Goal: Register for event/course

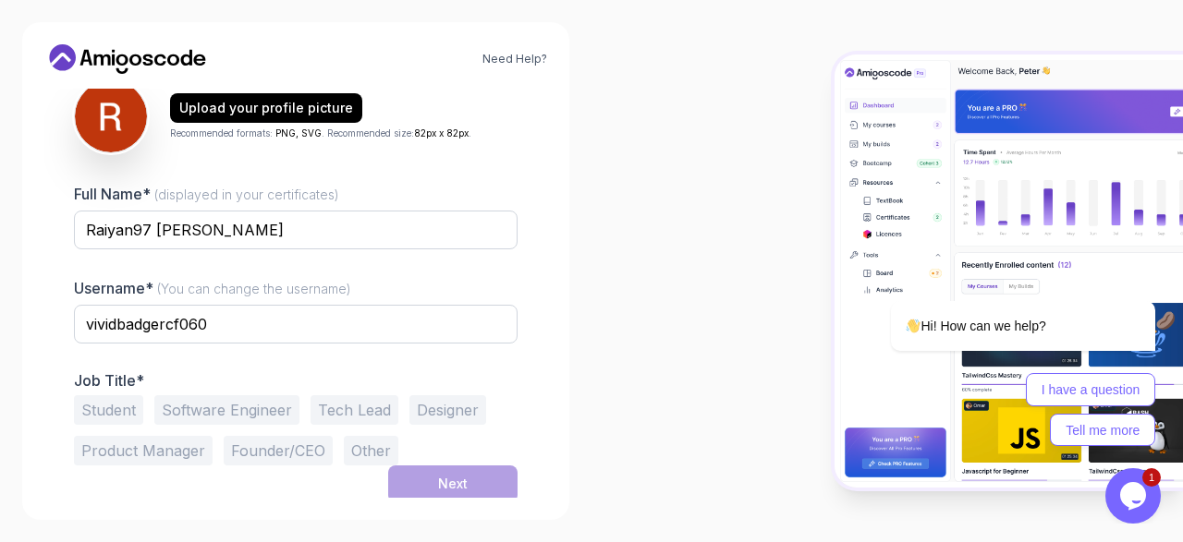
scroll to position [226, 0]
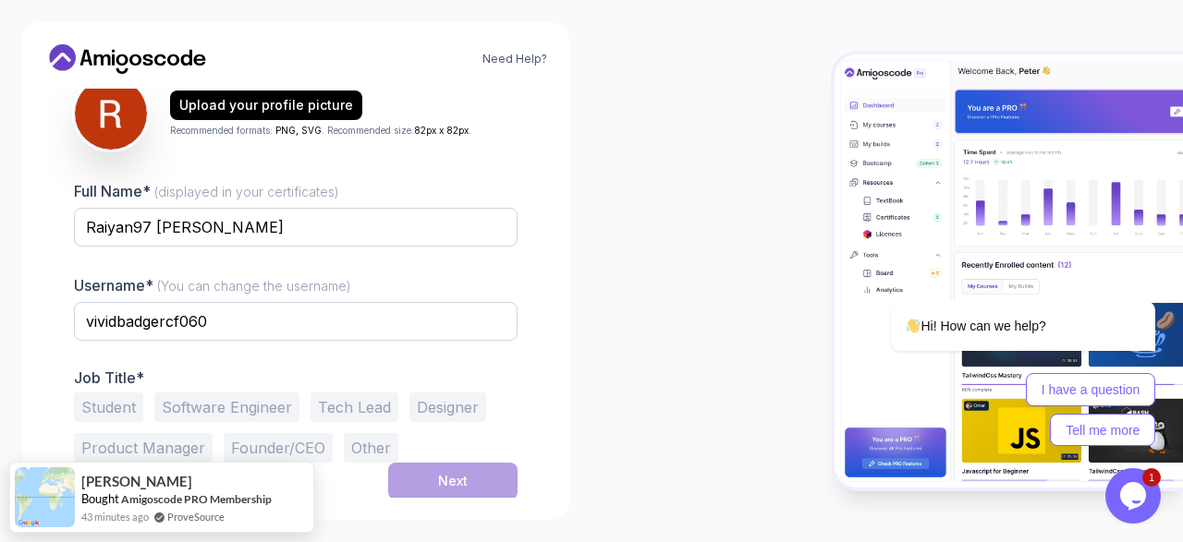
click at [221, 402] on button "Software Engineer" at bounding box center [226, 408] width 145 height 30
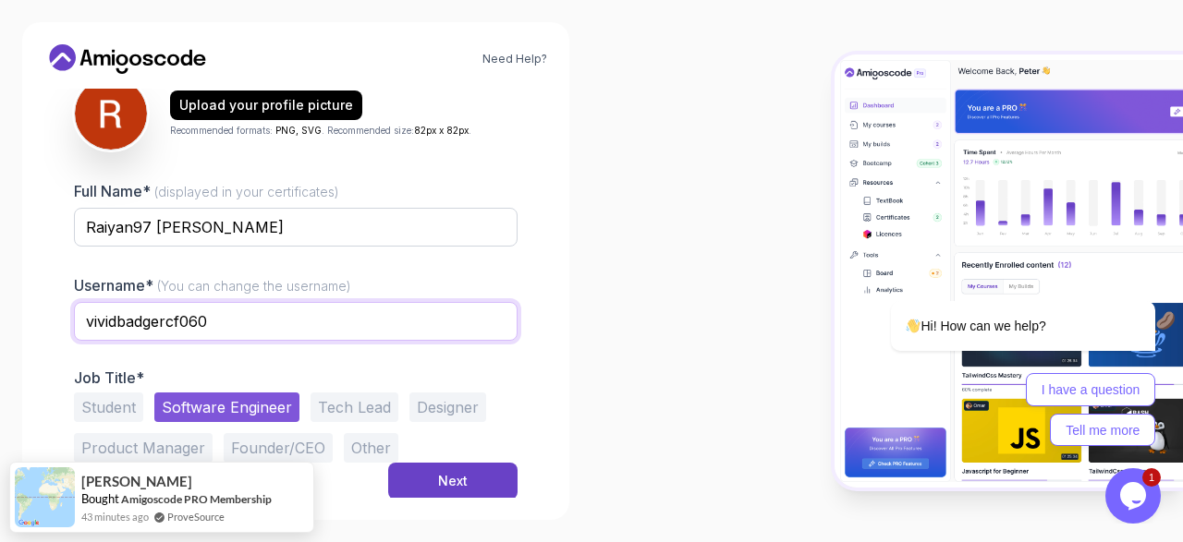
drag, startPoint x: 302, startPoint y: 323, endPoint x: 0, endPoint y: 323, distance: 302.2
click at [74, 323] on input "vividbadgercf060" at bounding box center [296, 321] width 444 height 39
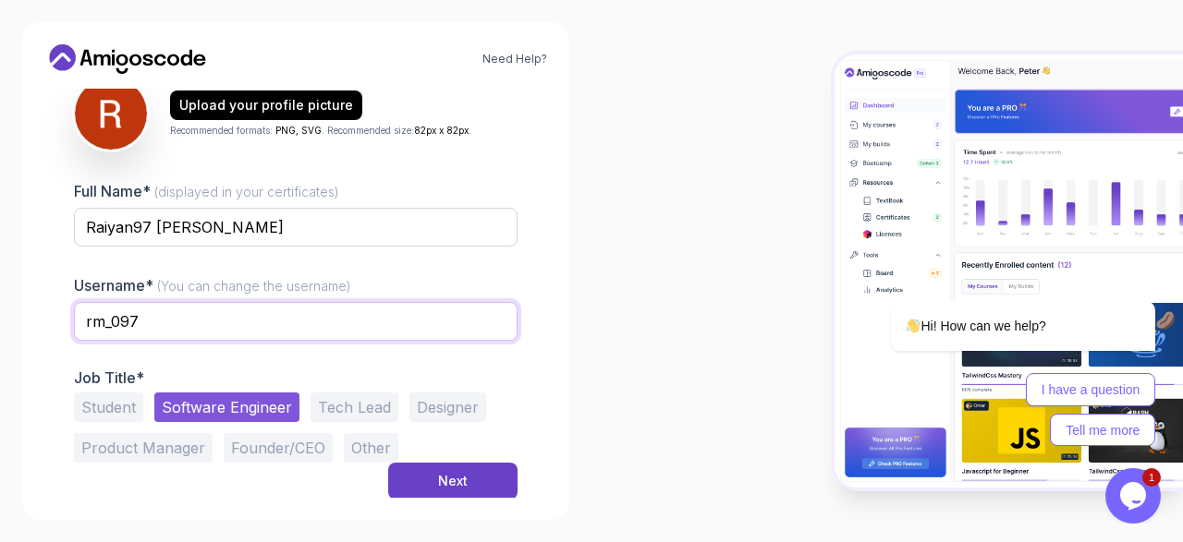
type input "rm_097"
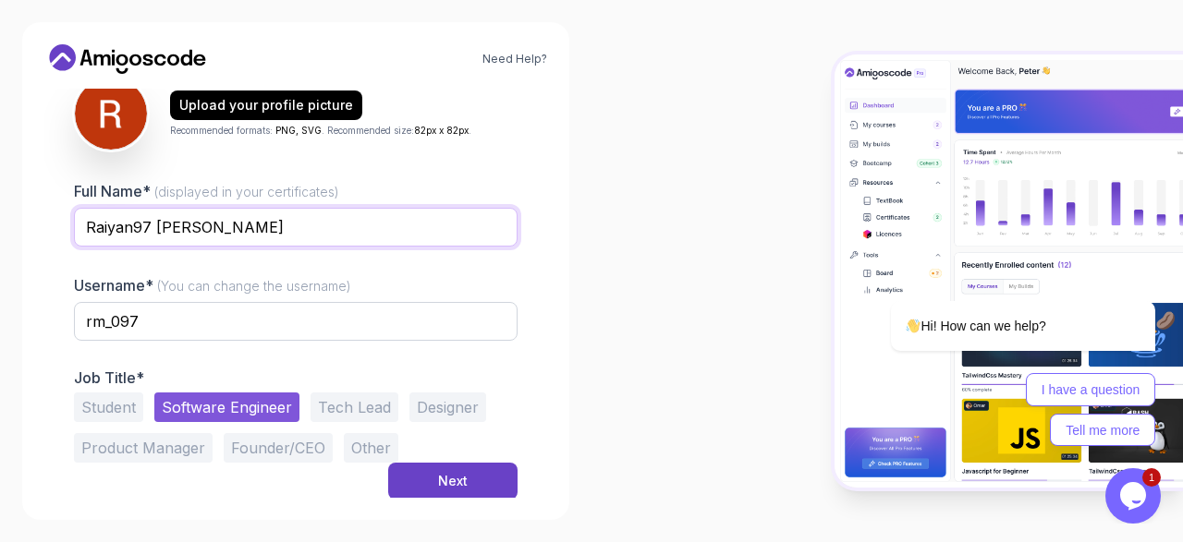
click at [152, 229] on input "Raiyan97 [PERSON_NAME]" at bounding box center [296, 227] width 444 height 39
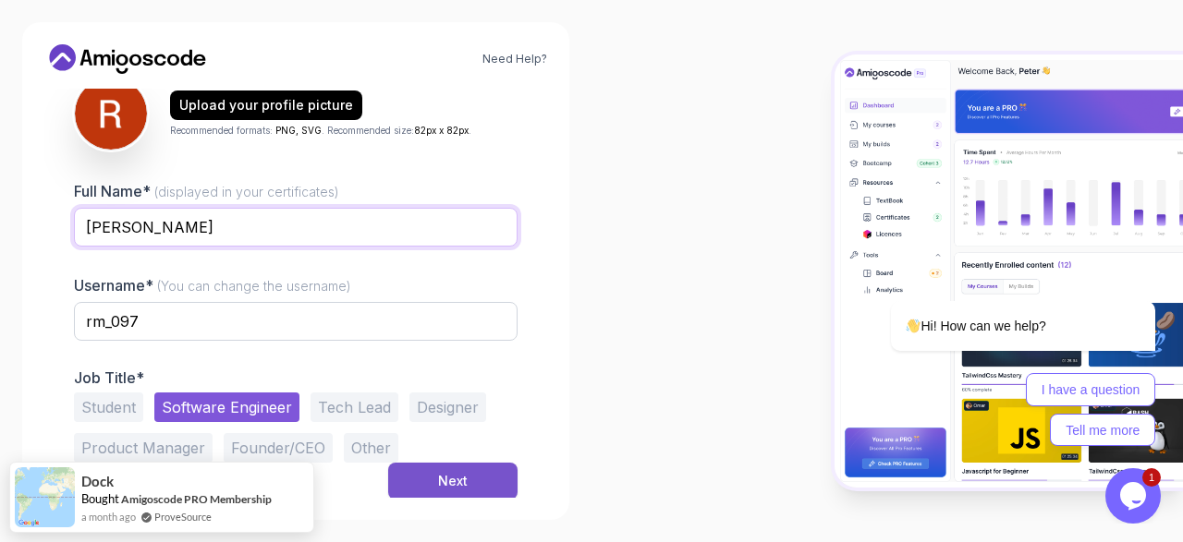
type input "[PERSON_NAME]"
click at [497, 491] on button "Next" at bounding box center [452, 481] width 129 height 37
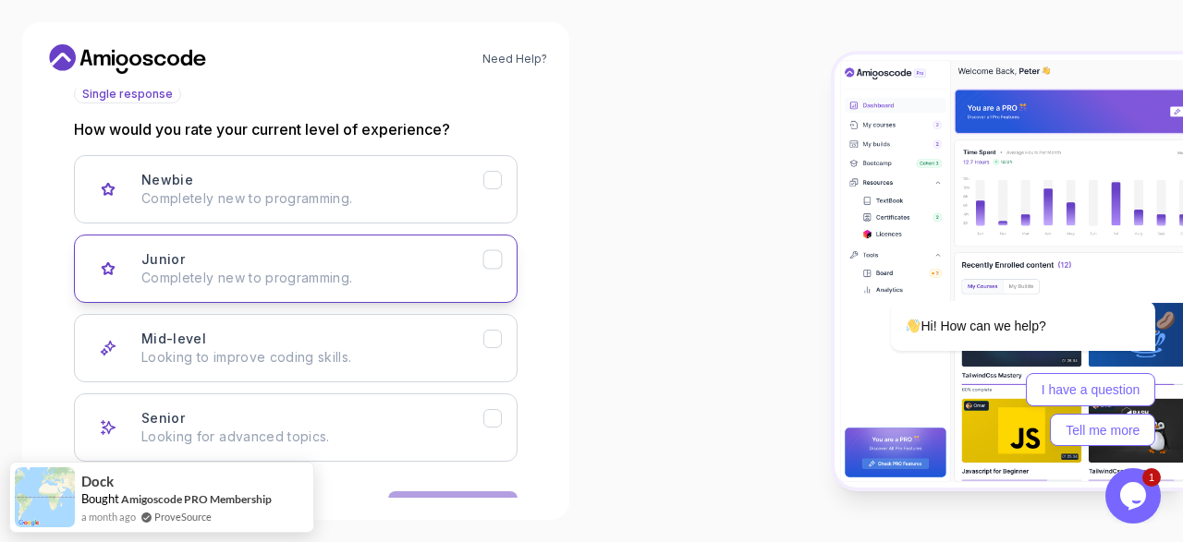
click at [391, 265] on div "Junior Completely new to programming." at bounding box center [312, 268] width 342 height 37
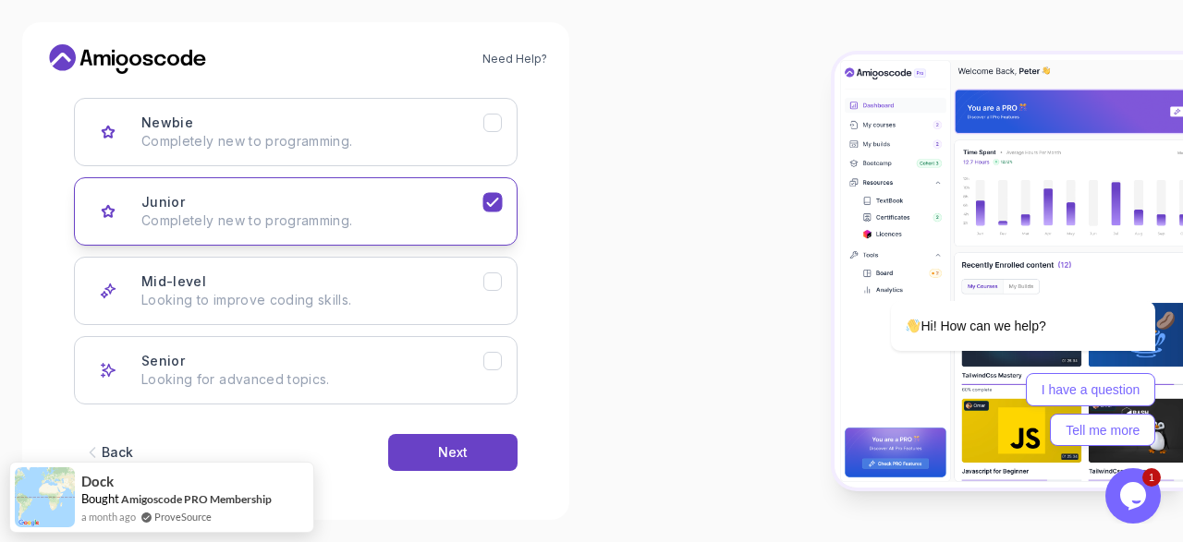
click at [392, 265] on button "Mid-level Looking to improve coding skills." at bounding box center [296, 291] width 444 height 68
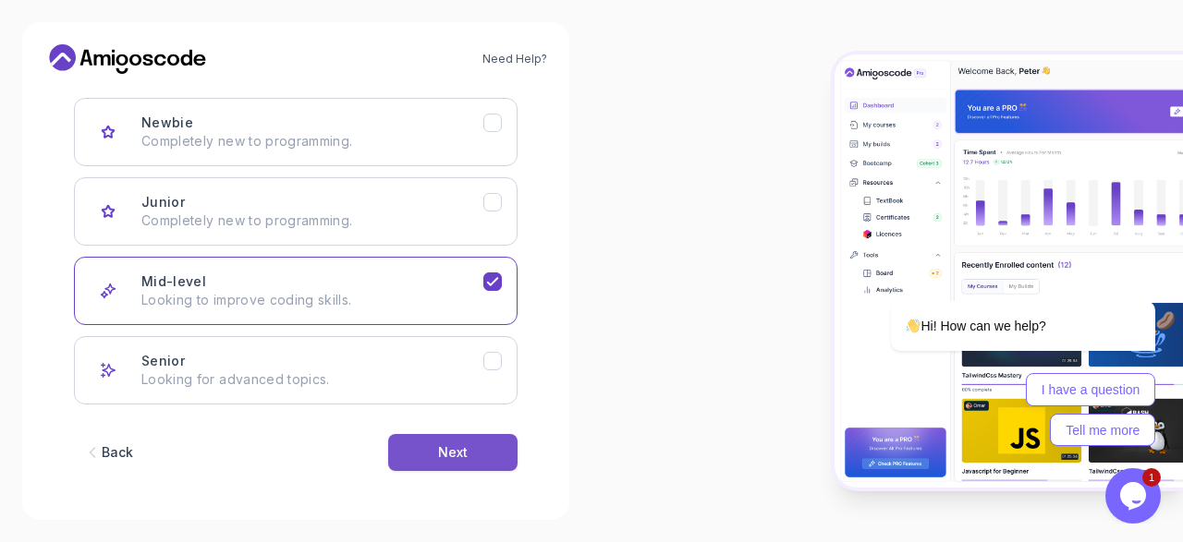
click at [438, 443] on button "Next" at bounding box center [452, 452] width 129 height 37
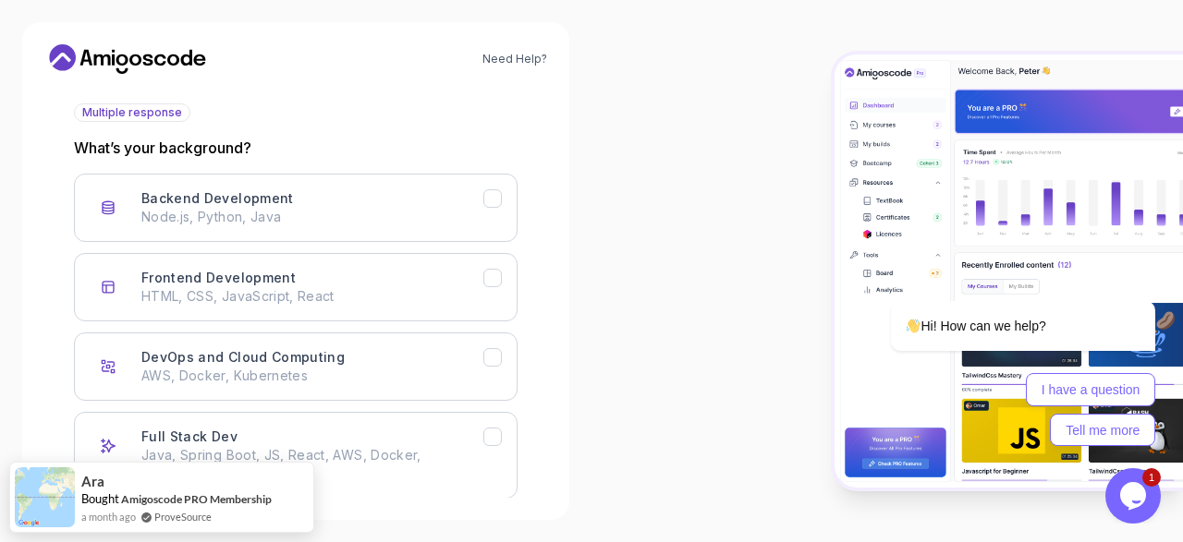
scroll to position [177, 0]
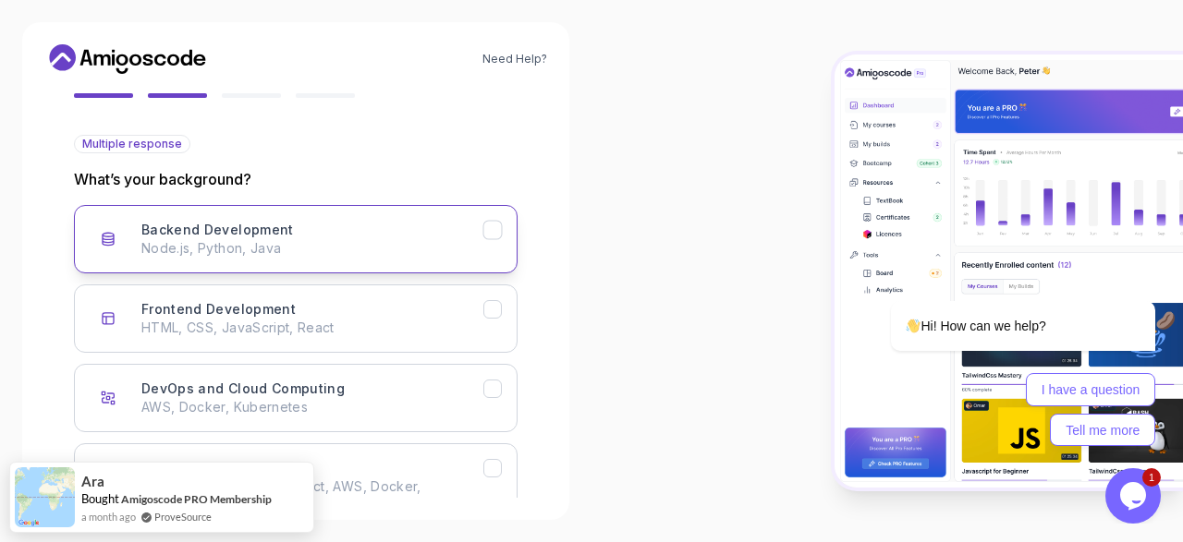
click at [395, 223] on div "Backend Development Node.js, Python, Java" at bounding box center [312, 239] width 342 height 37
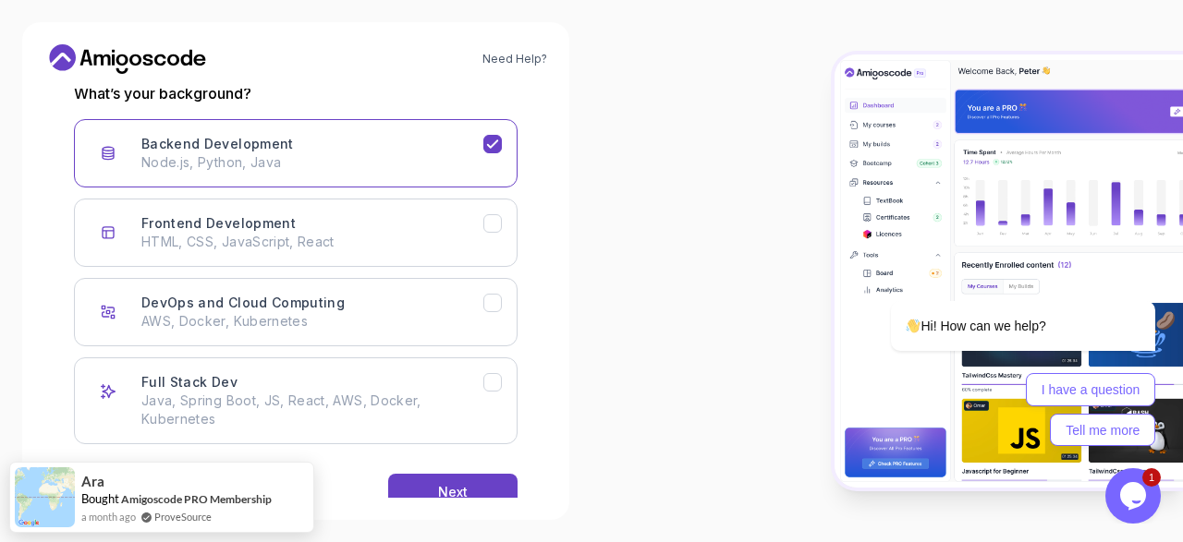
scroll to position [302, 0]
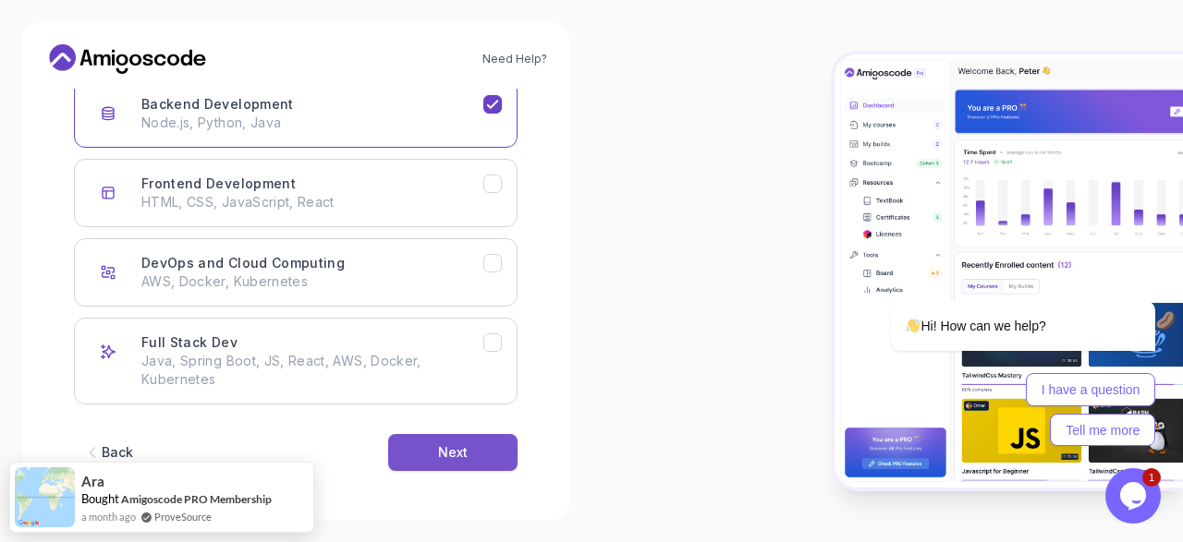
click at [446, 447] on div "Next" at bounding box center [453, 453] width 30 height 18
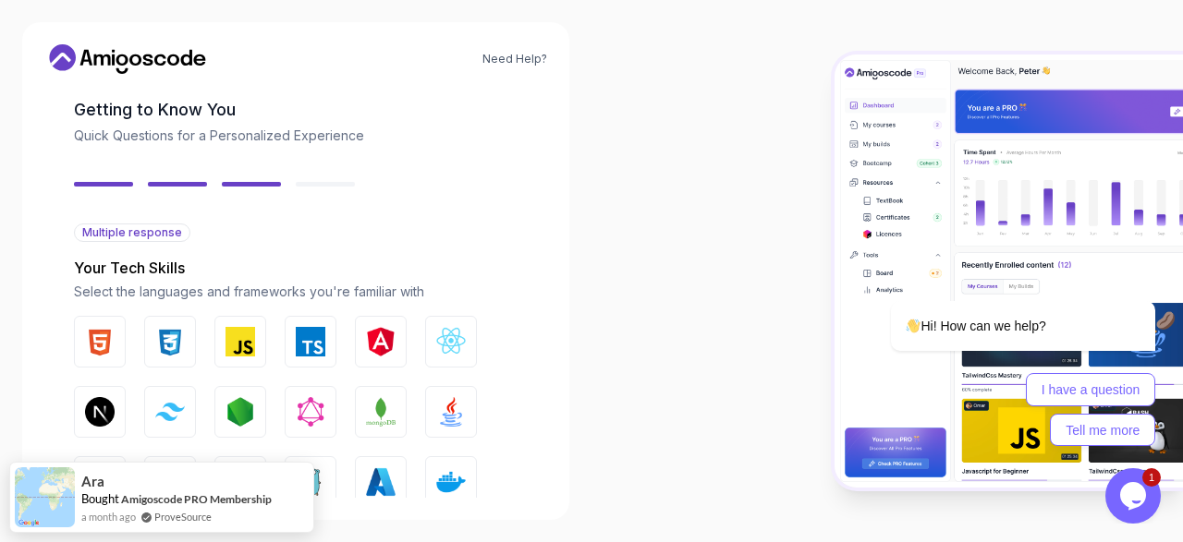
scroll to position [335, 0]
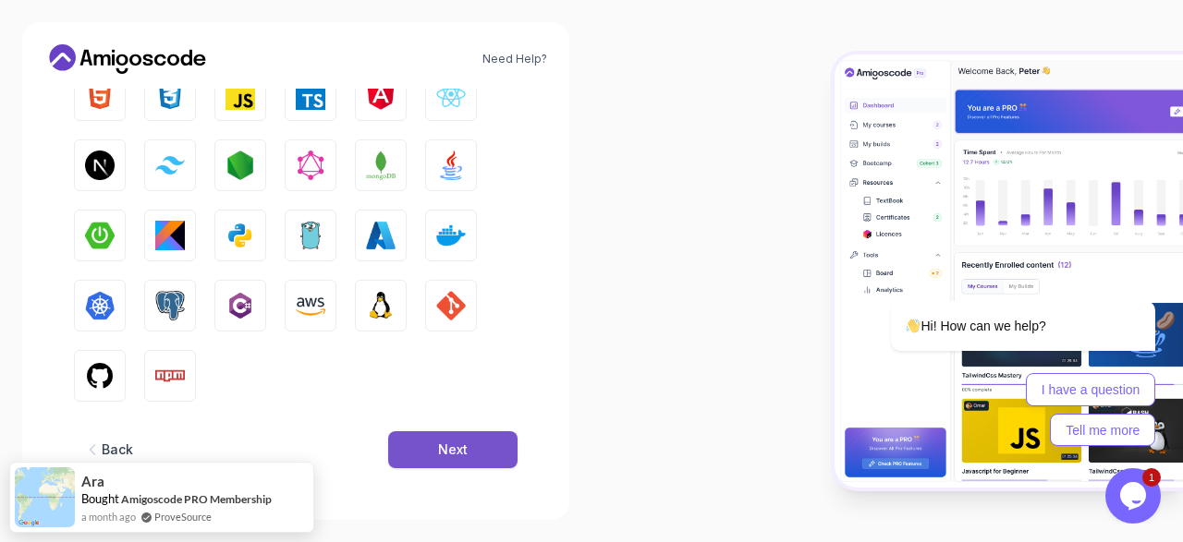
click at [478, 454] on button "Next" at bounding box center [452, 450] width 129 height 37
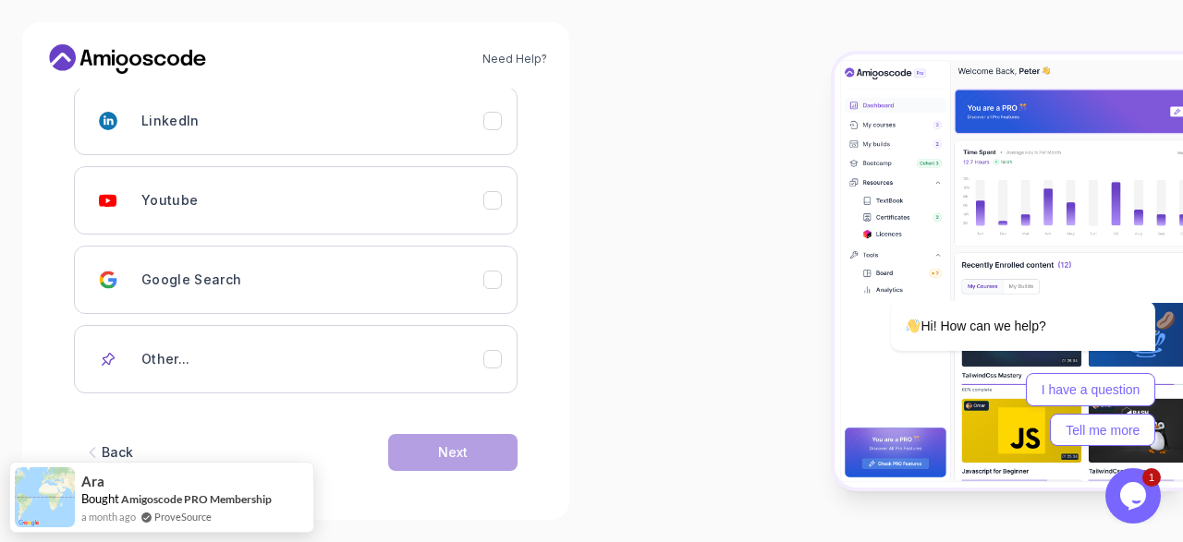
scroll to position [188, 0]
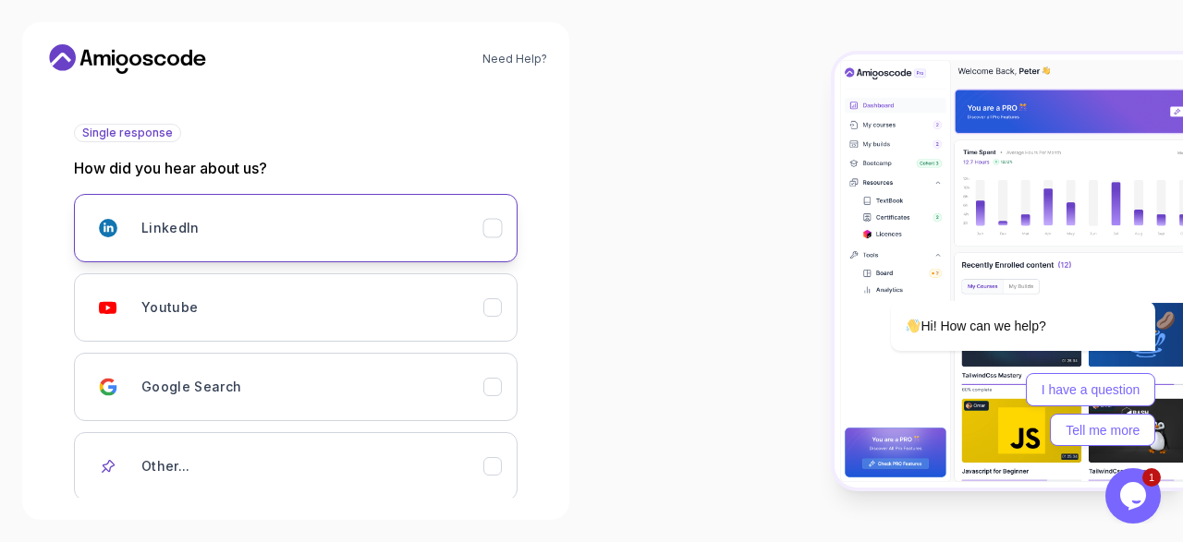
click at [341, 244] on div "LinkedIn" at bounding box center [312, 228] width 342 height 37
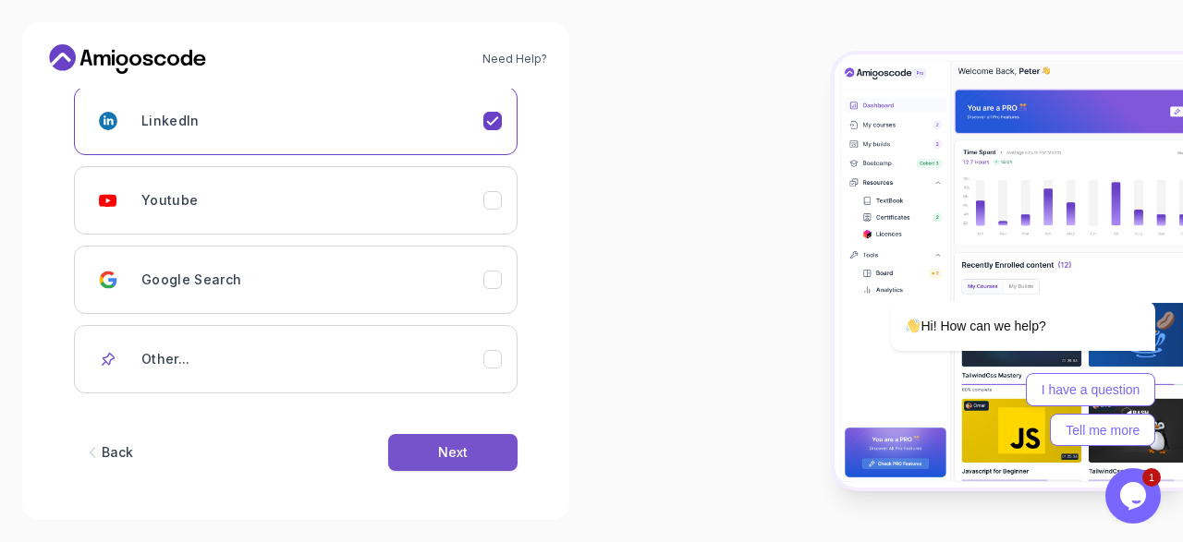
click at [446, 444] on div "Next" at bounding box center [453, 453] width 30 height 18
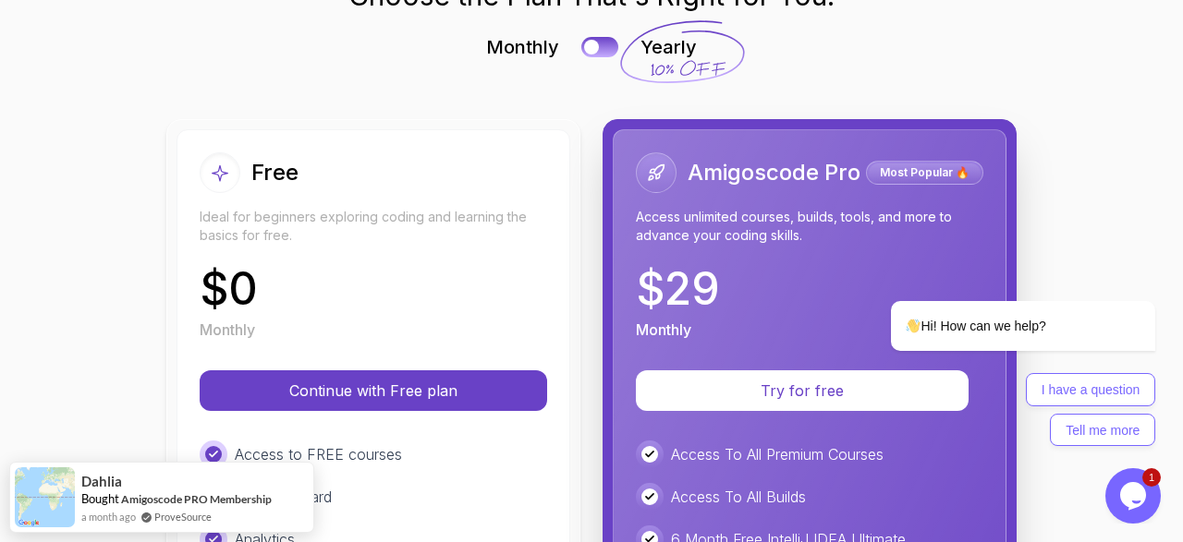
scroll to position [214, 0]
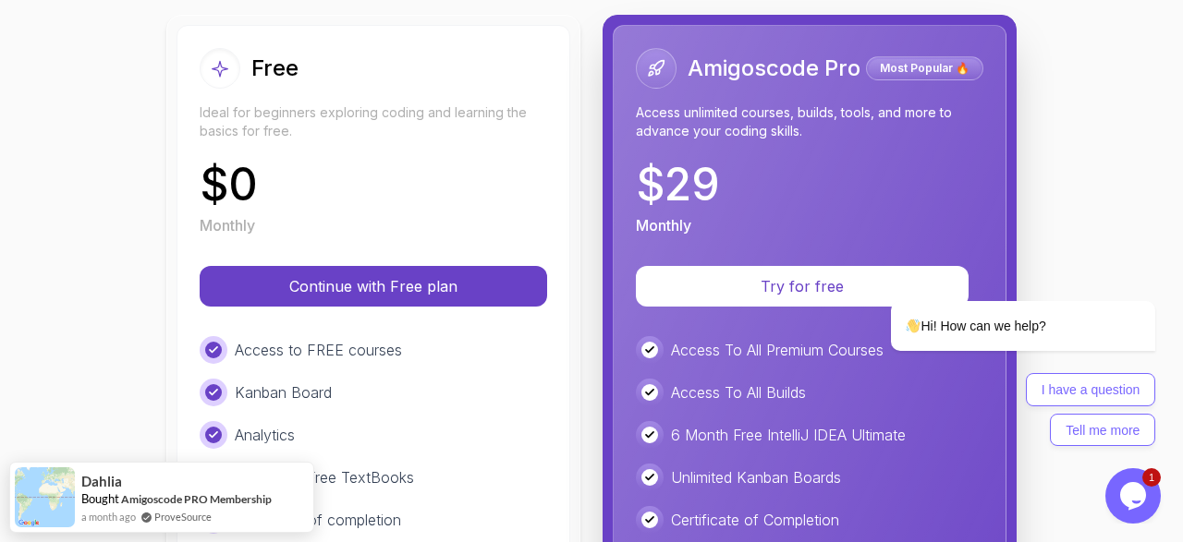
click at [415, 160] on div "Free Ideal for beginners exploring coding and learning the basics for free. $ 0…" at bounding box center [373, 142] width 347 height 189
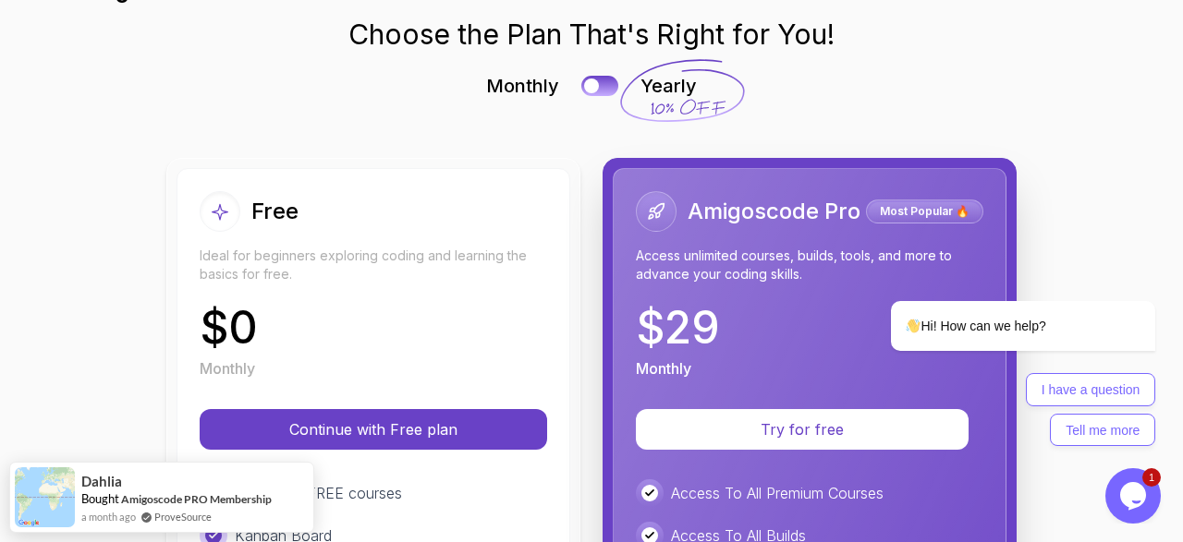
scroll to position [0, 0]
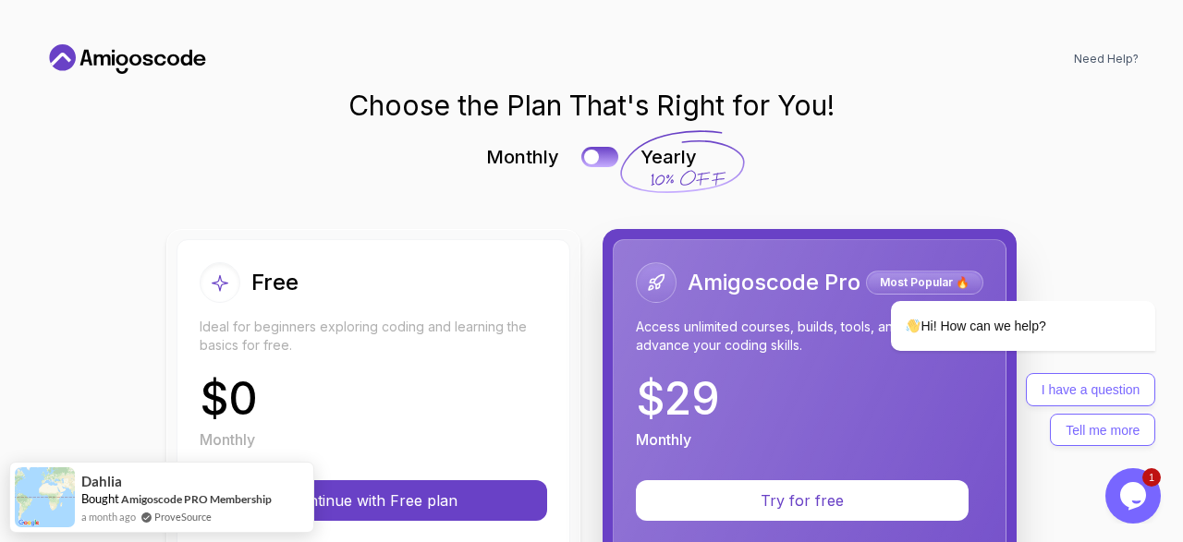
click at [249, 274] on div "Free" at bounding box center [249, 282] width 99 height 41
click at [214, 286] on icon at bounding box center [220, 283] width 18 height 19
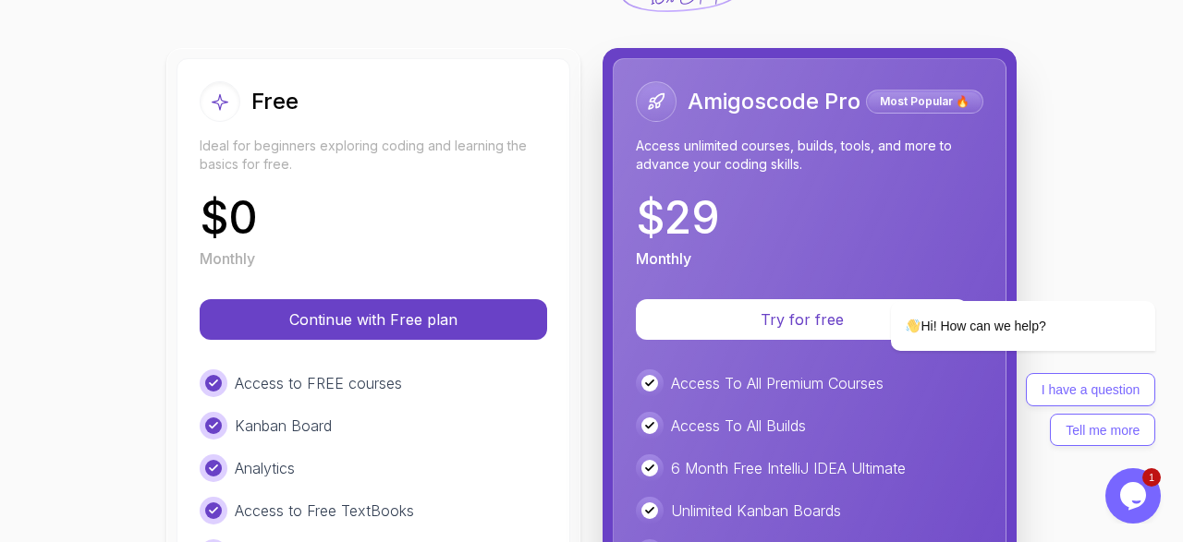
scroll to position [214, 0]
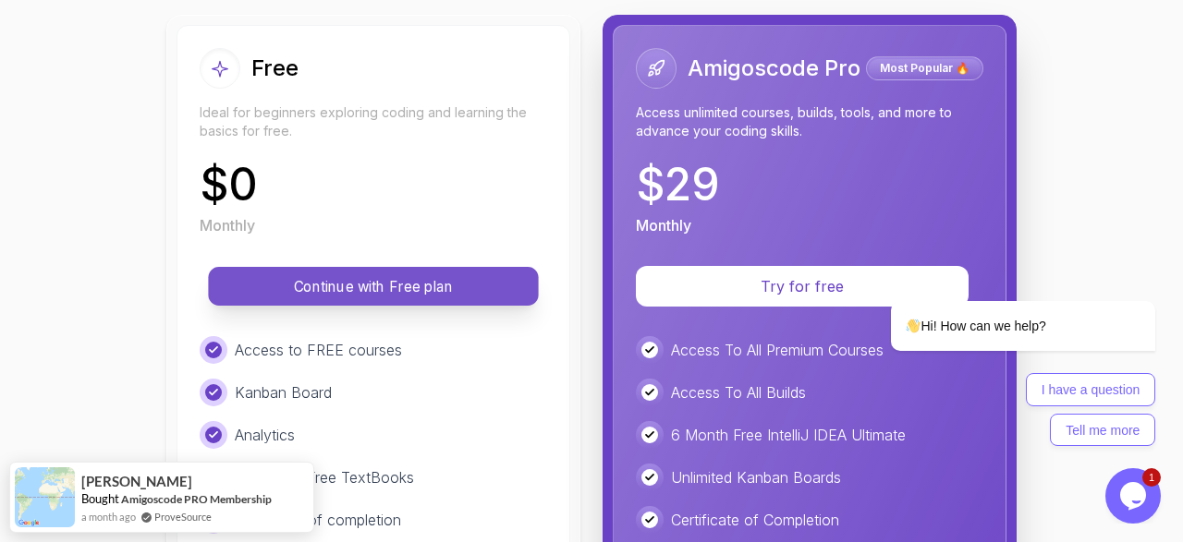
click at [400, 276] on p "Continue with Free plan" at bounding box center [373, 286] width 288 height 21
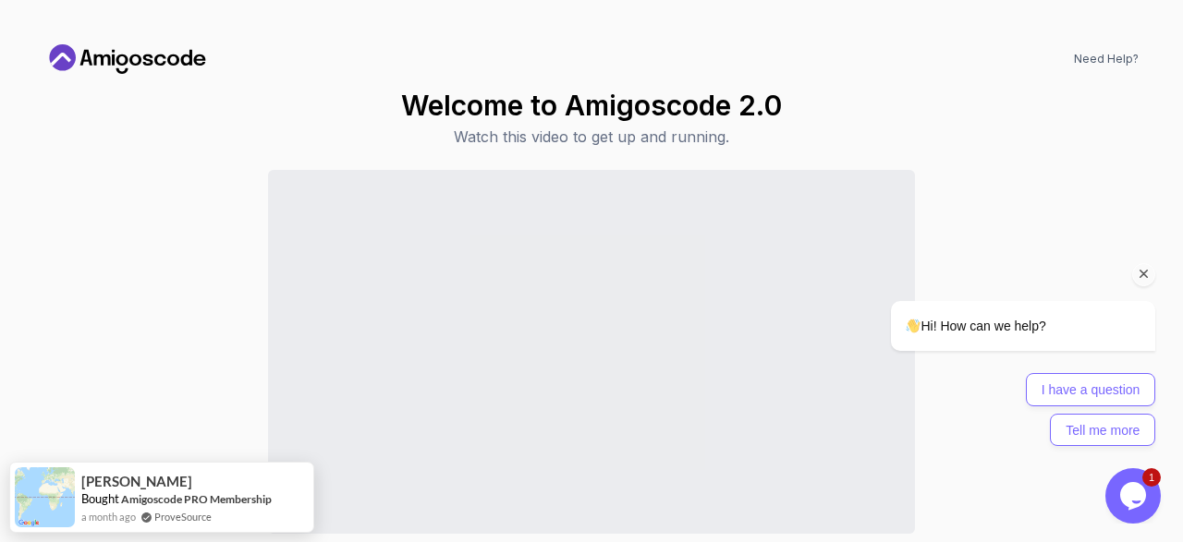
click at [1141, 281] on icon "Chat attention grabber" at bounding box center [1144, 274] width 17 height 17
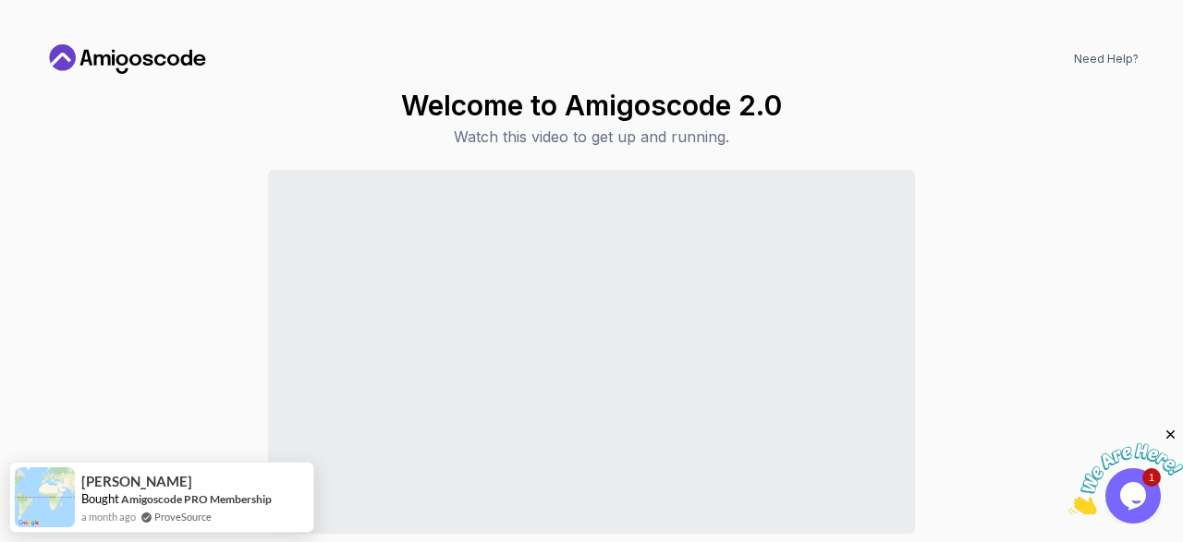
click at [127, 326] on div "Continue to Dashboard" at bounding box center [591, 389] width 1094 height 438
click at [156, 64] on icon at bounding box center [160, 60] width 12 height 11
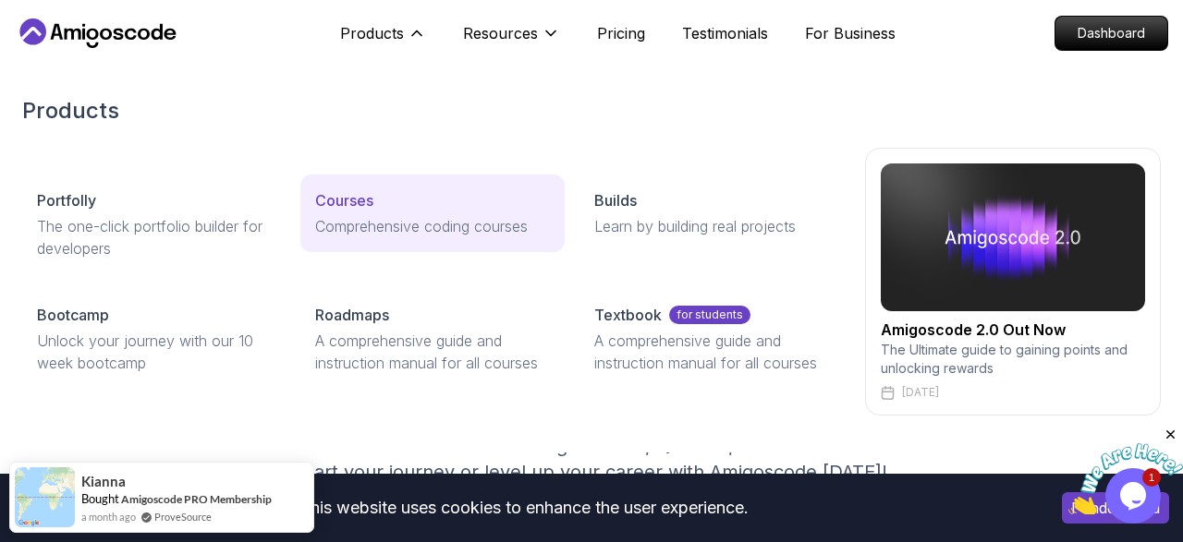
click at [358, 210] on p "Courses" at bounding box center [344, 200] width 58 height 22
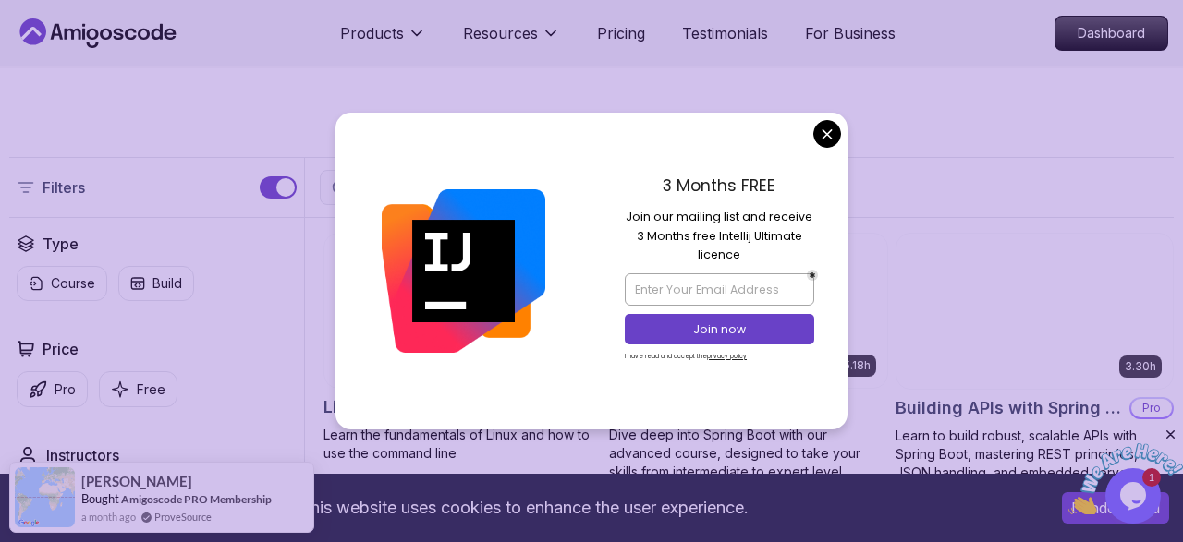
scroll to position [577, 0]
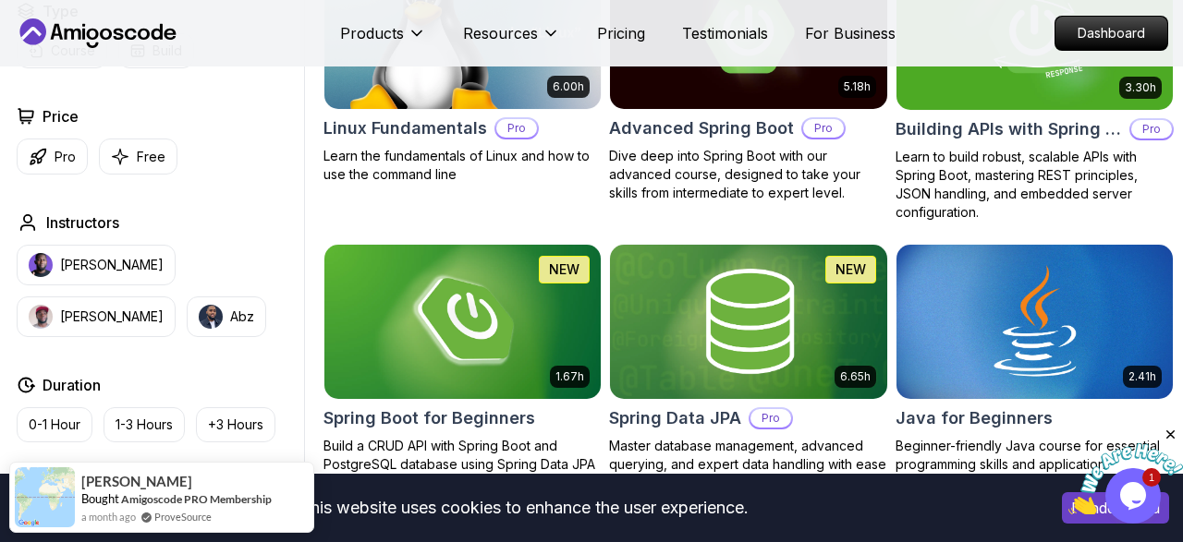
scroll to position [769, 0]
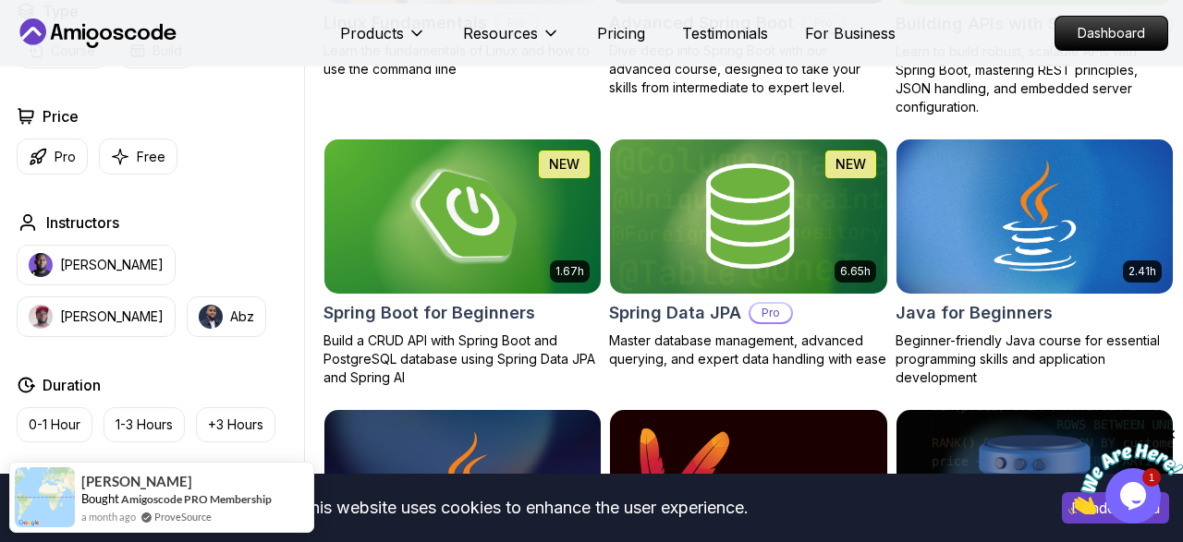
click at [452, 310] on h2 "Spring Boot for Beginners" at bounding box center [429, 313] width 212 height 26
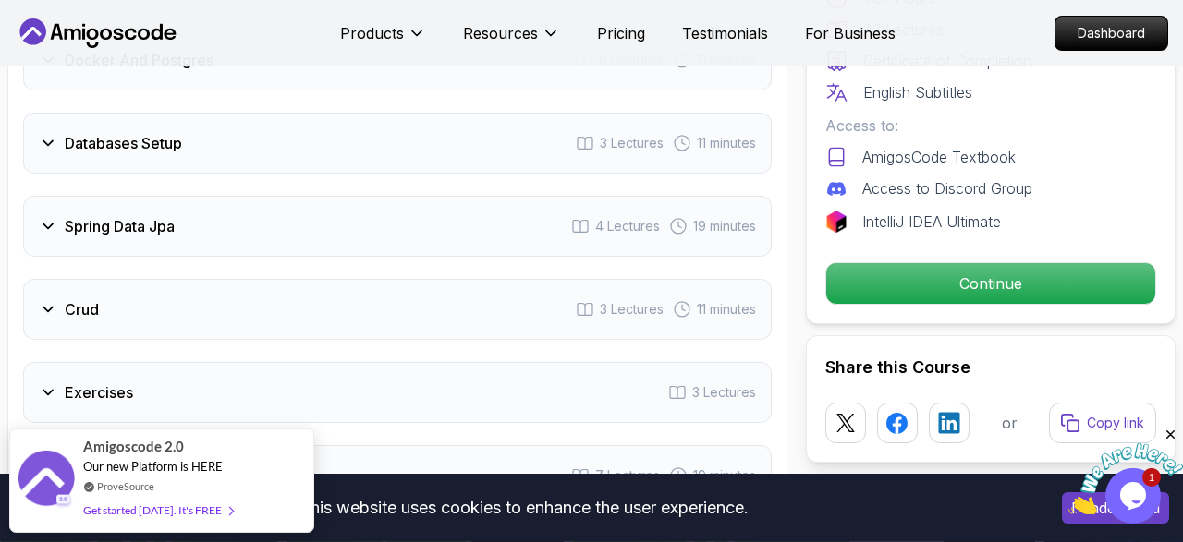
scroll to position [3076, 0]
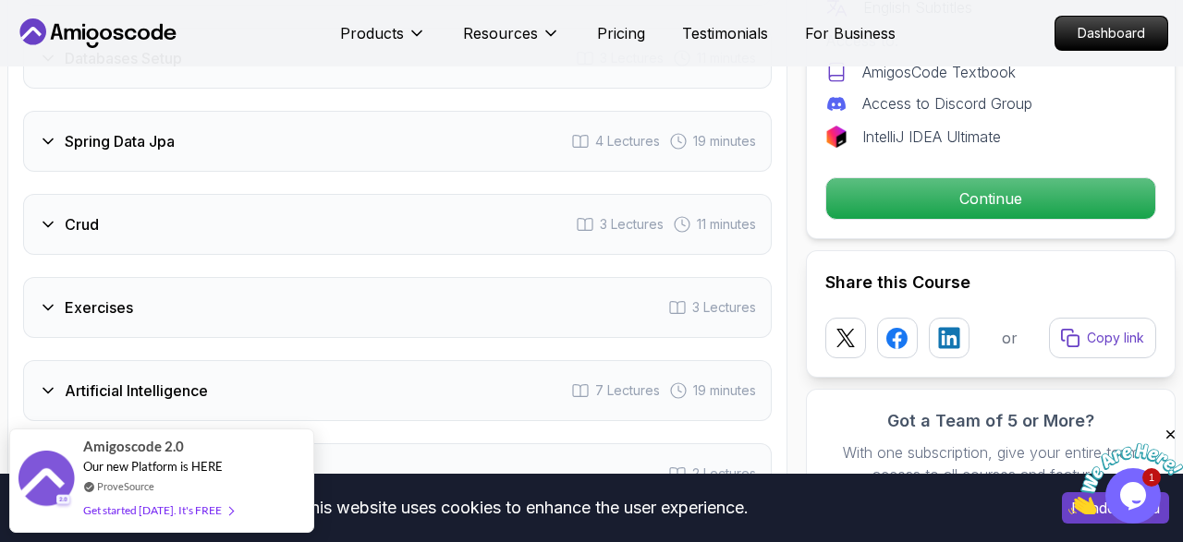
click at [70, 151] on div "Spring Data Jpa 4 Lectures 19 minutes" at bounding box center [397, 141] width 749 height 61
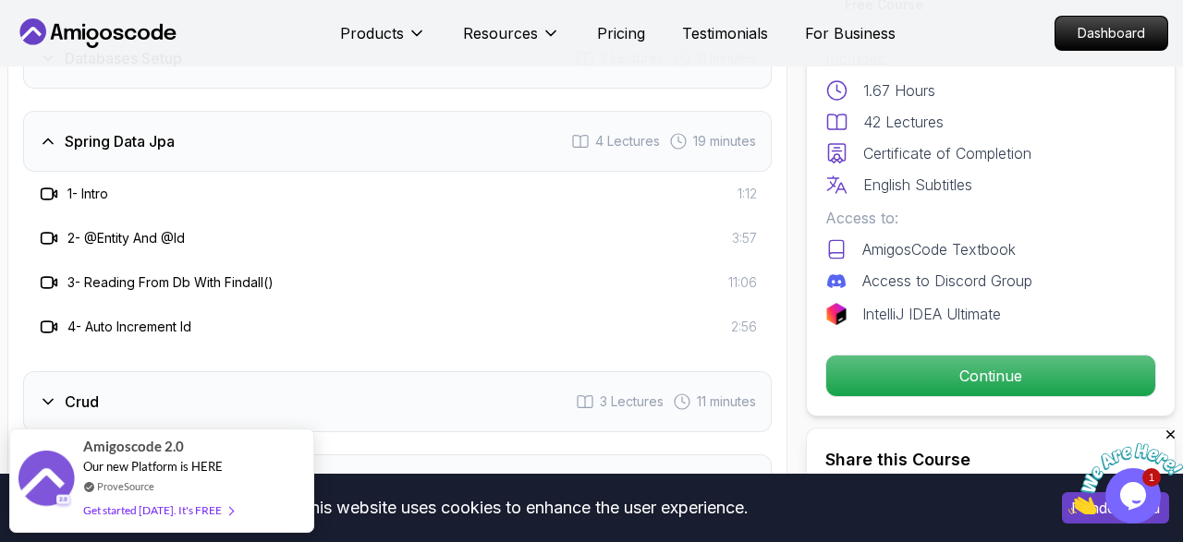
click at [70, 151] on div "Spring Data Jpa 4 Lectures 19 minutes" at bounding box center [397, 141] width 749 height 61
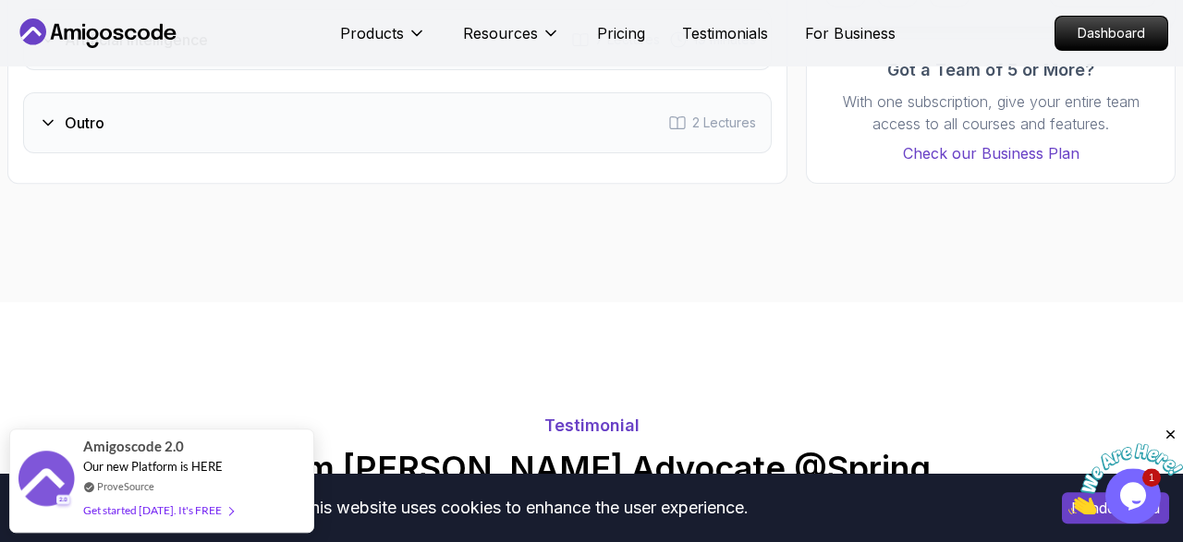
scroll to position [3179, 0]
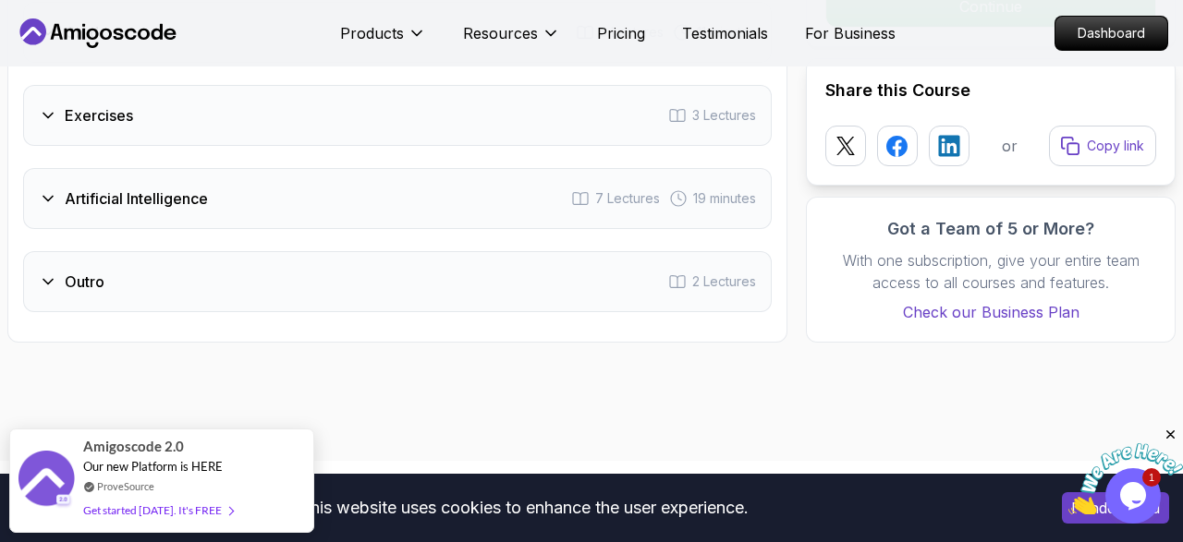
click at [61, 191] on div "Artificial Intelligence" at bounding box center [123, 199] width 169 height 22
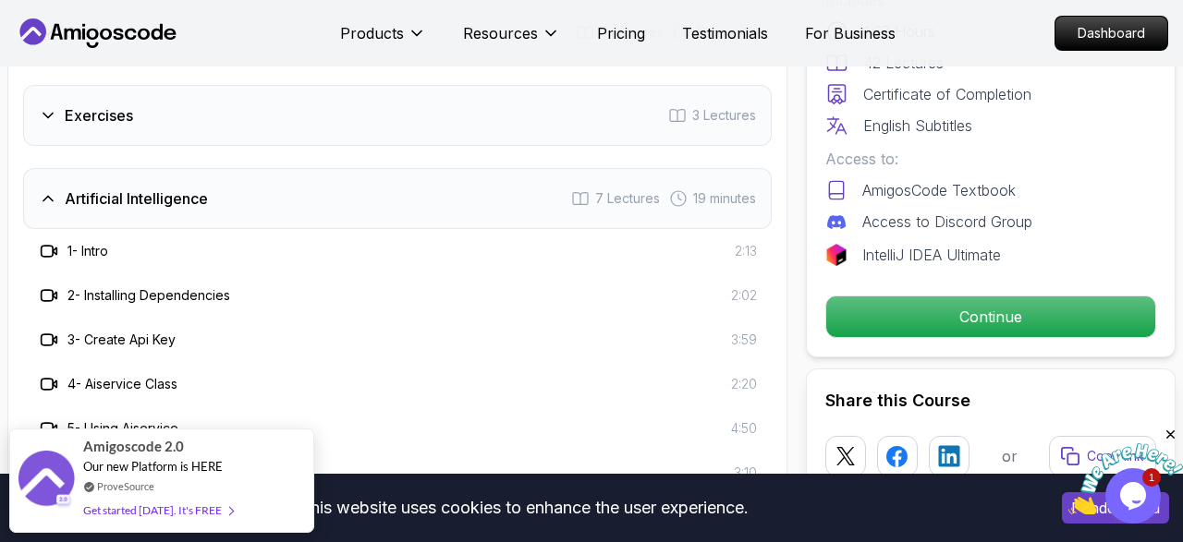
click at [61, 191] on div "Artificial Intelligence" at bounding box center [123, 199] width 169 height 22
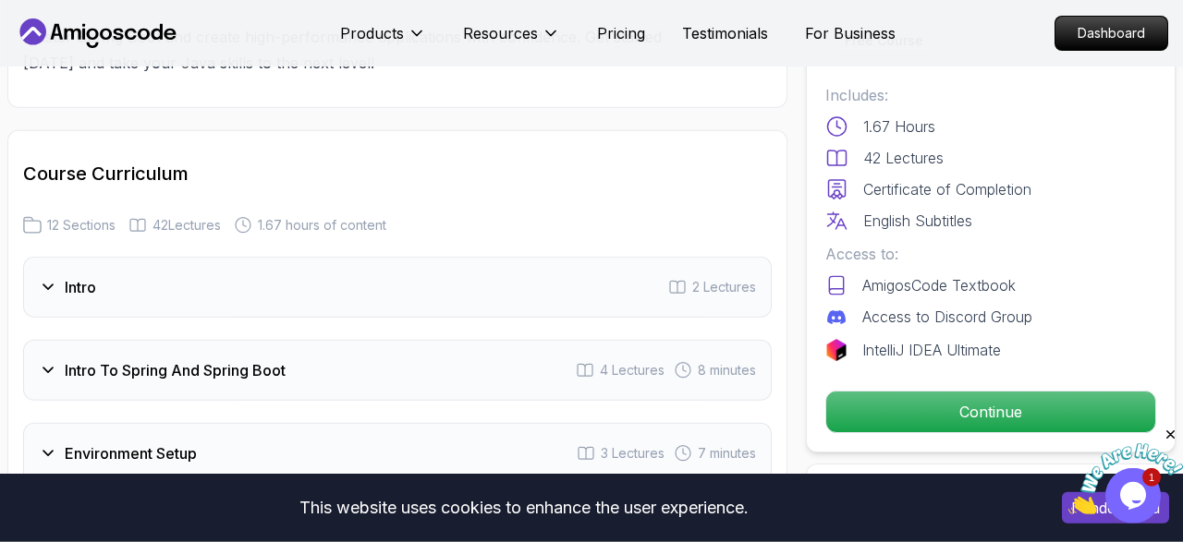
scroll to position [2403, 0]
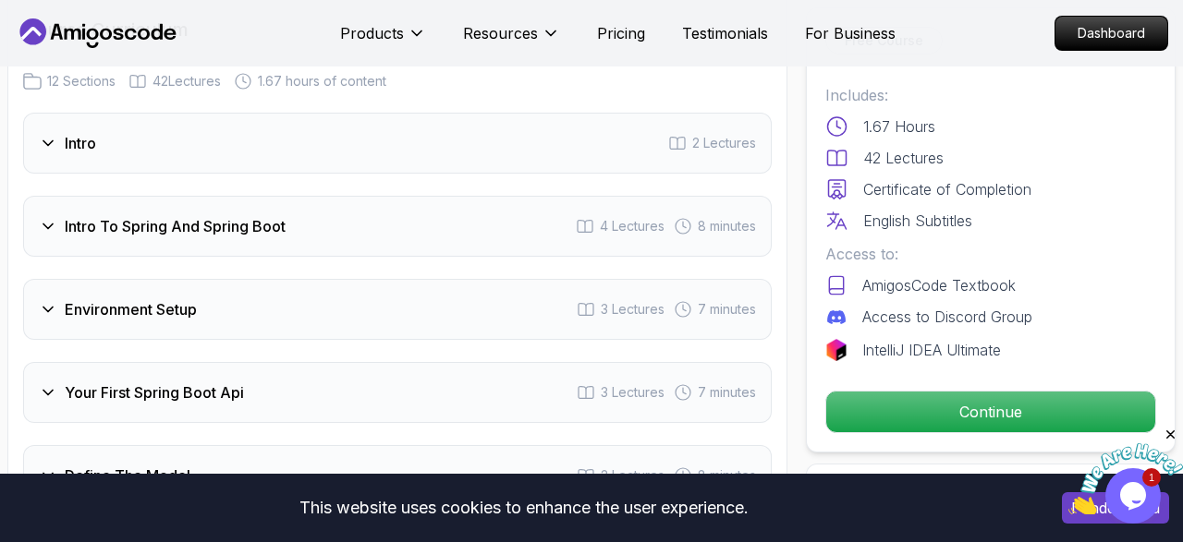
click at [30, 151] on div "Intro 2 Lectures" at bounding box center [397, 143] width 749 height 61
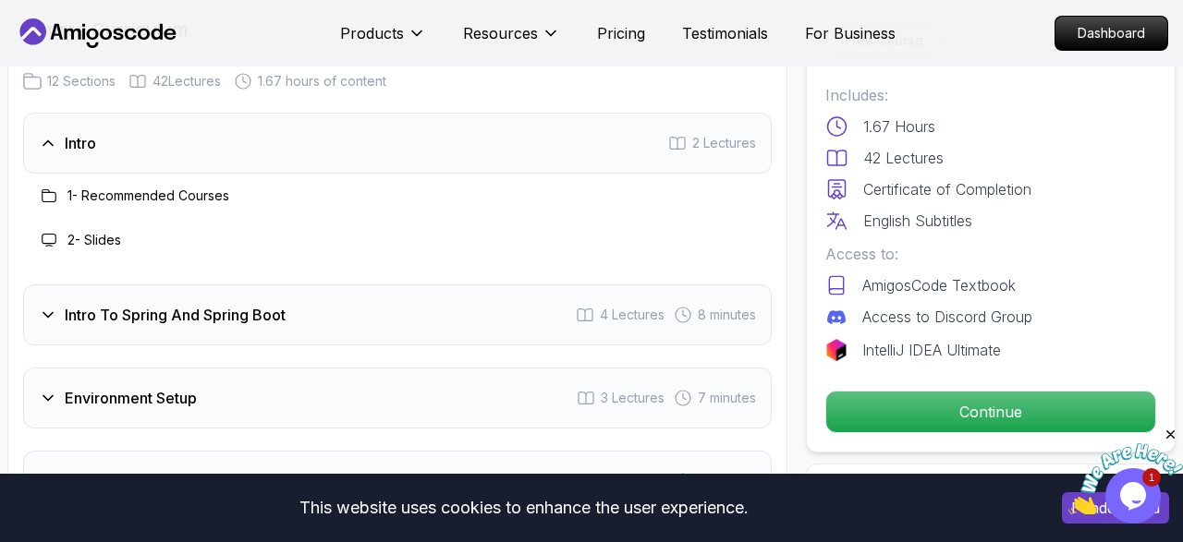
click at [56, 315] on icon at bounding box center [48, 315] width 18 height 18
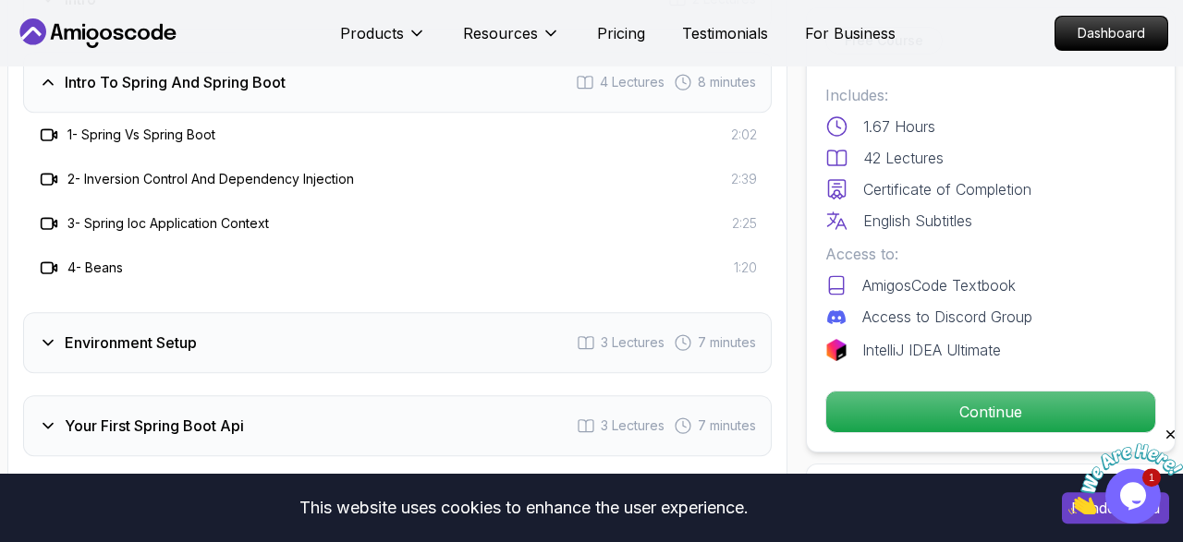
scroll to position [2595, 0]
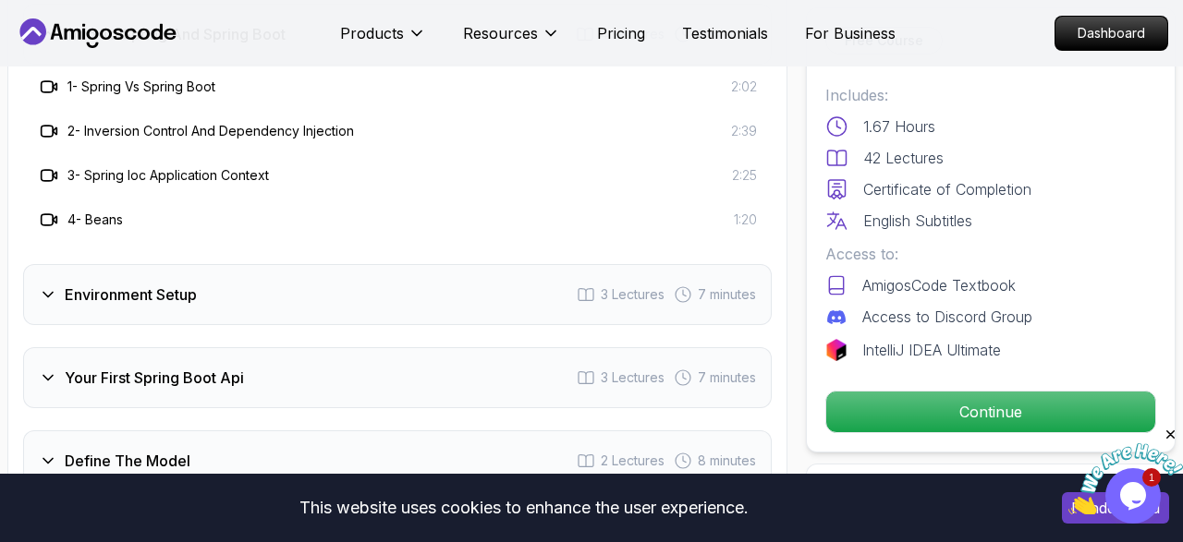
click at [58, 287] on div "Environment Setup" at bounding box center [118, 295] width 158 height 22
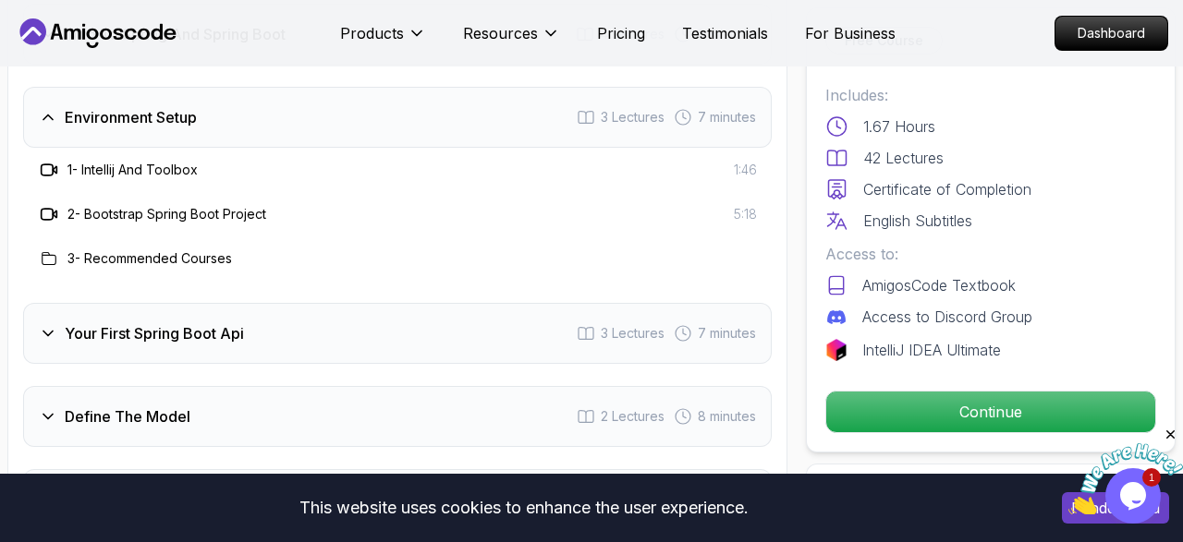
scroll to position [2691, 0]
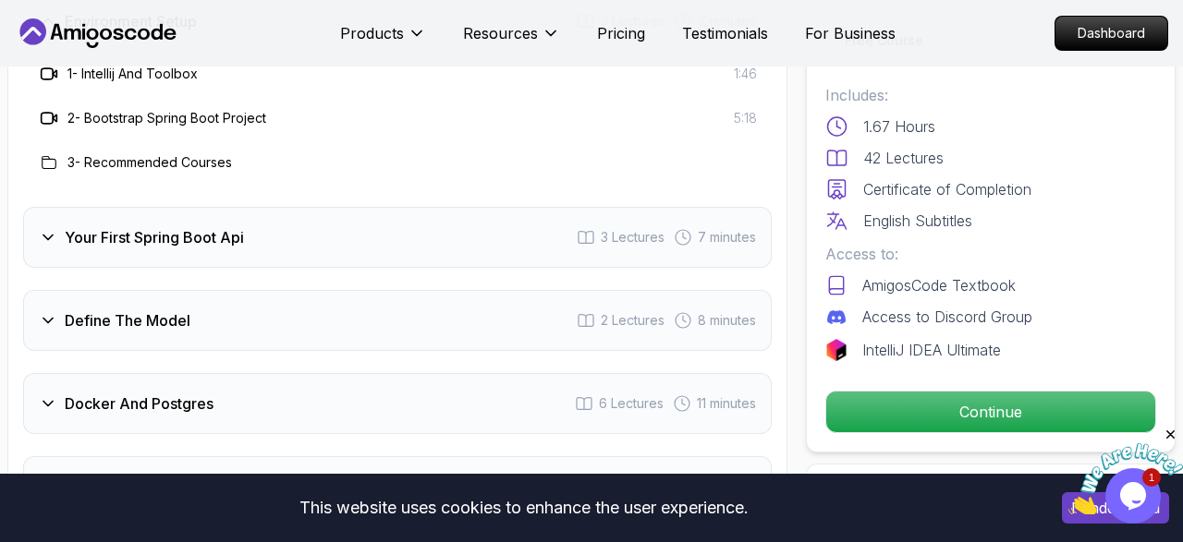
click at [48, 247] on div "Your First Spring Boot Api 3 Lectures 7 minutes" at bounding box center [397, 237] width 749 height 61
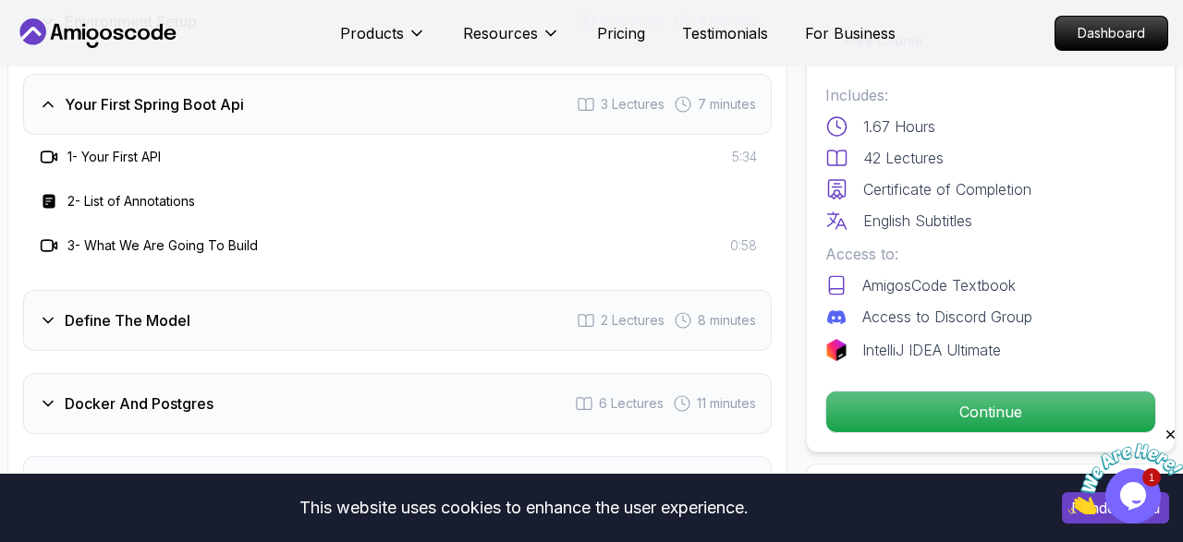
click at [47, 317] on icon at bounding box center [48, 320] width 18 height 18
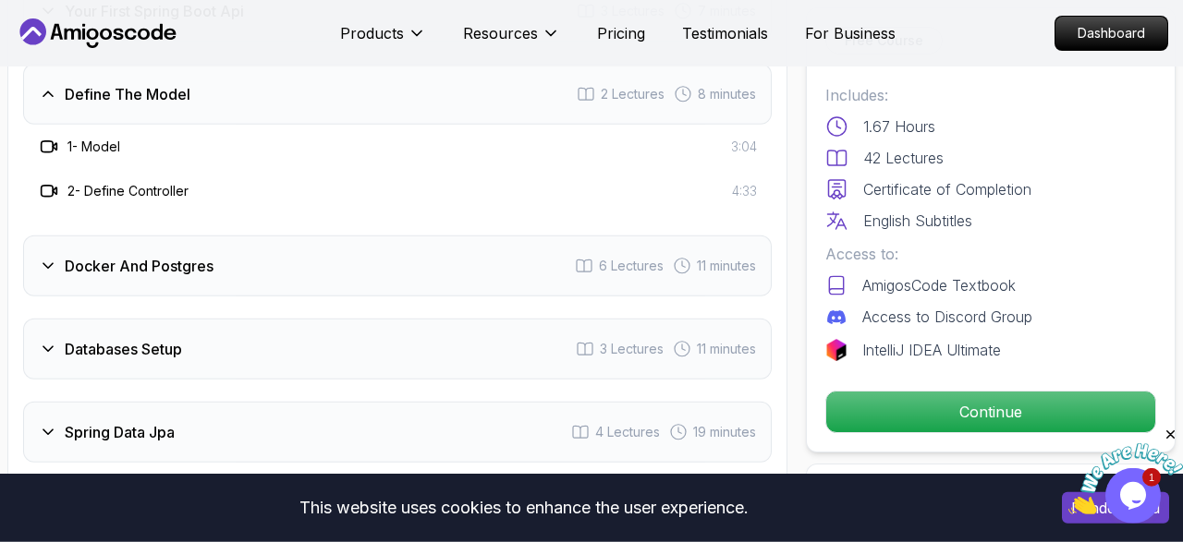
scroll to position [2787, 0]
click at [45, 275] on div "Docker And Postgres 6 Lectures 11 minutes" at bounding box center [397, 263] width 749 height 61
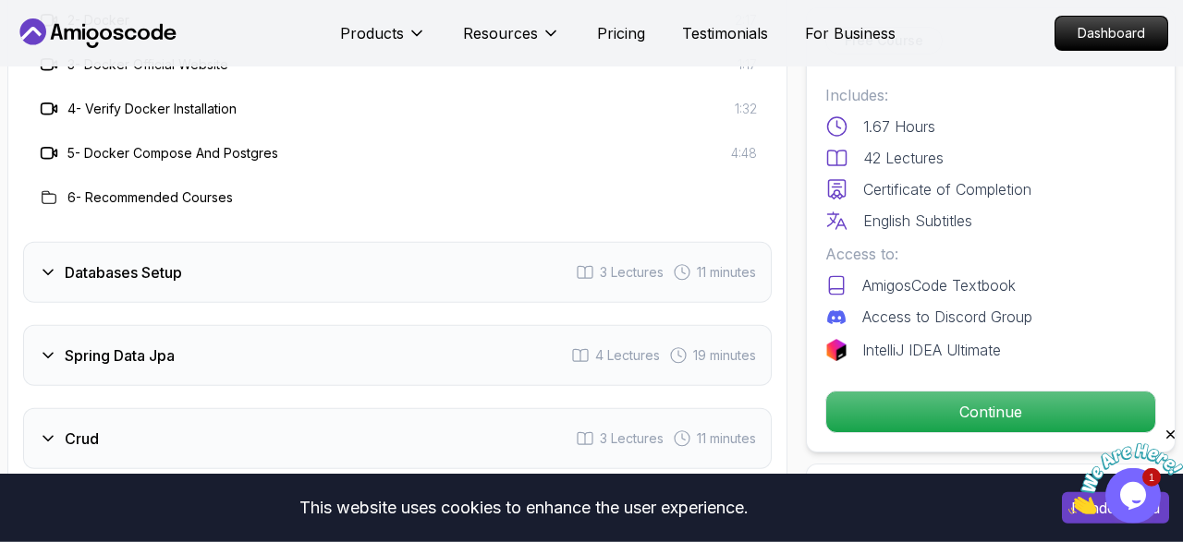
scroll to position [3076, 0]
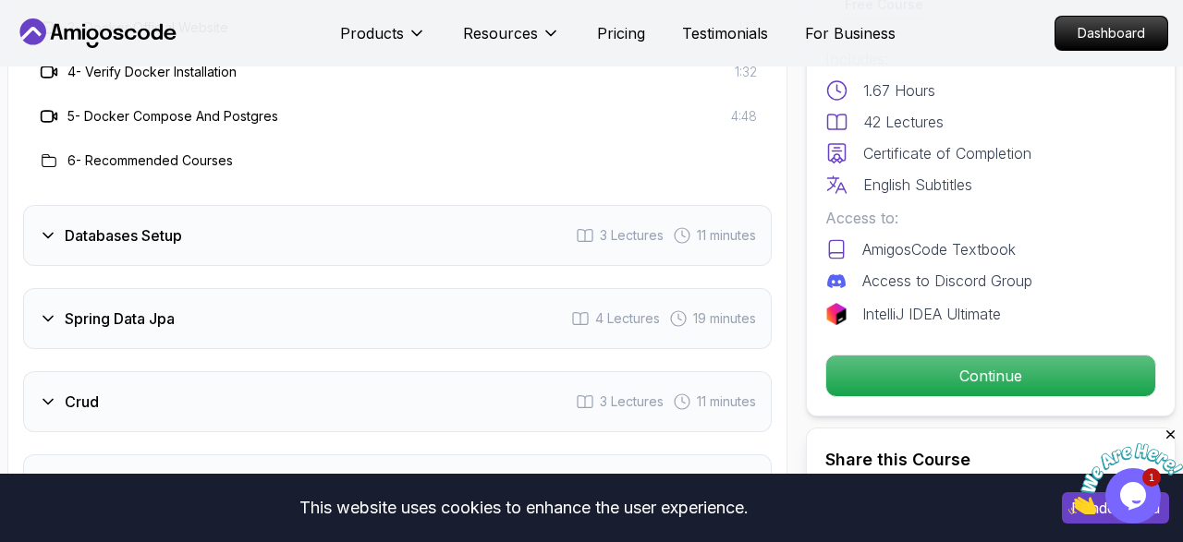
click at [43, 227] on icon at bounding box center [48, 235] width 18 height 18
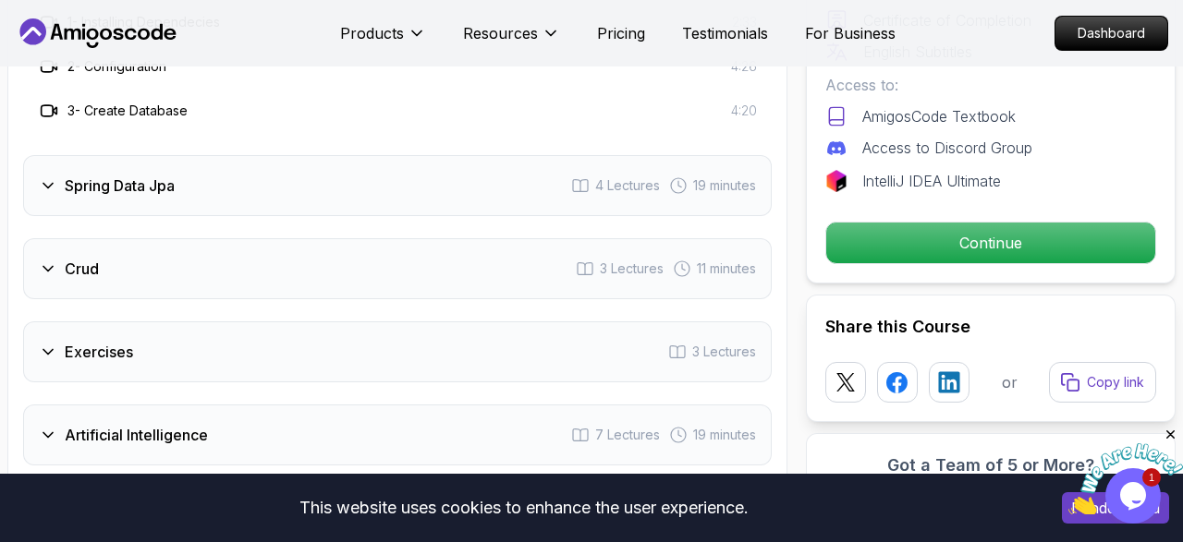
click at [75, 175] on h3 "Spring Data Jpa" at bounding box center [120, 186] width 110 height 22
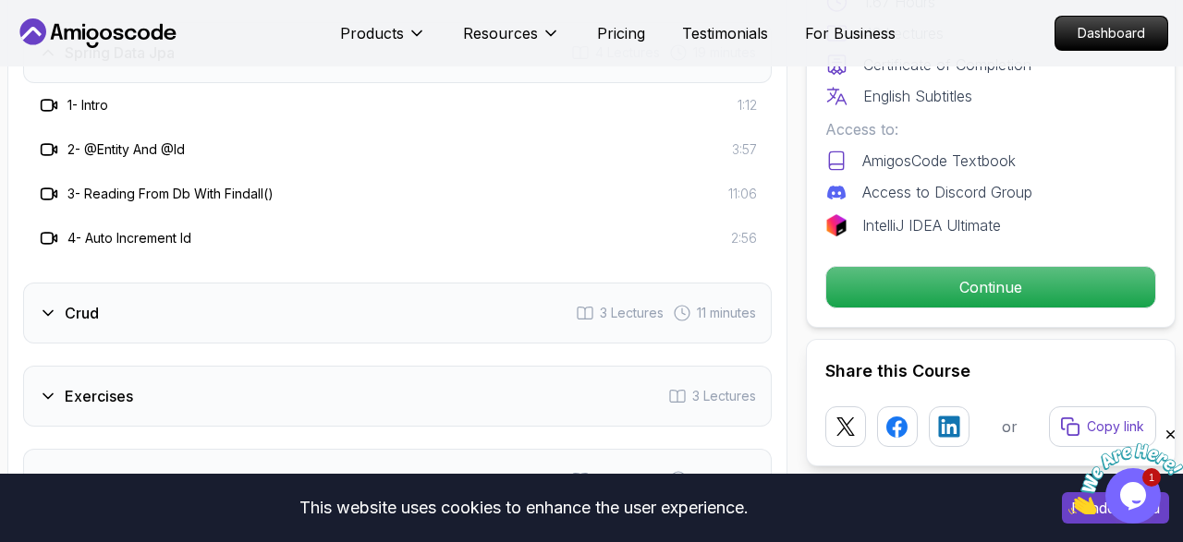
click at [57, 306] on div "Crud" at bounding box center [69, 313] width 60 height 22
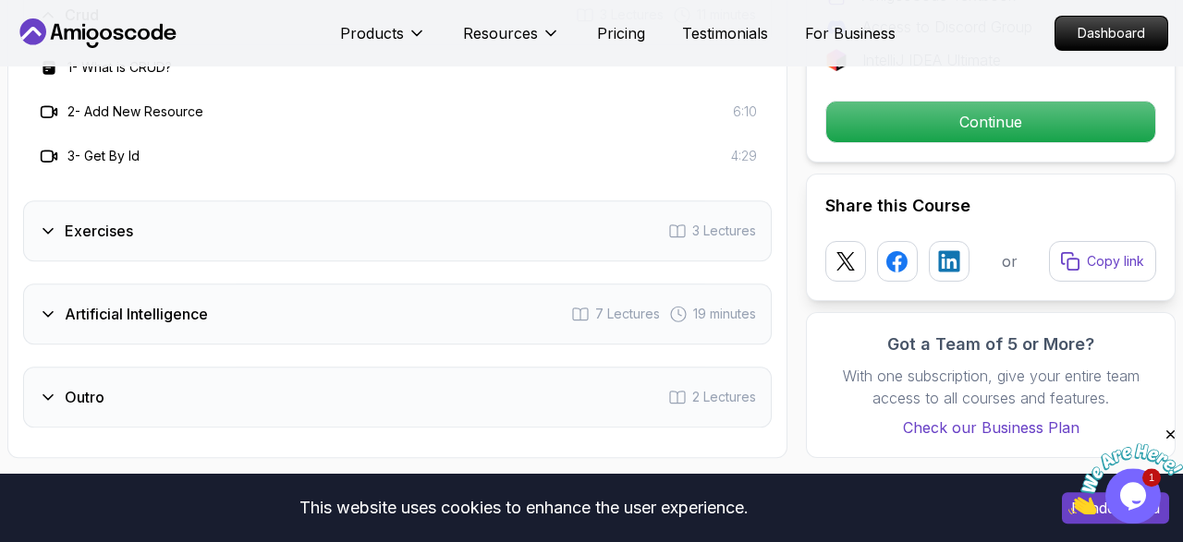
scroll to position [3268, 0]
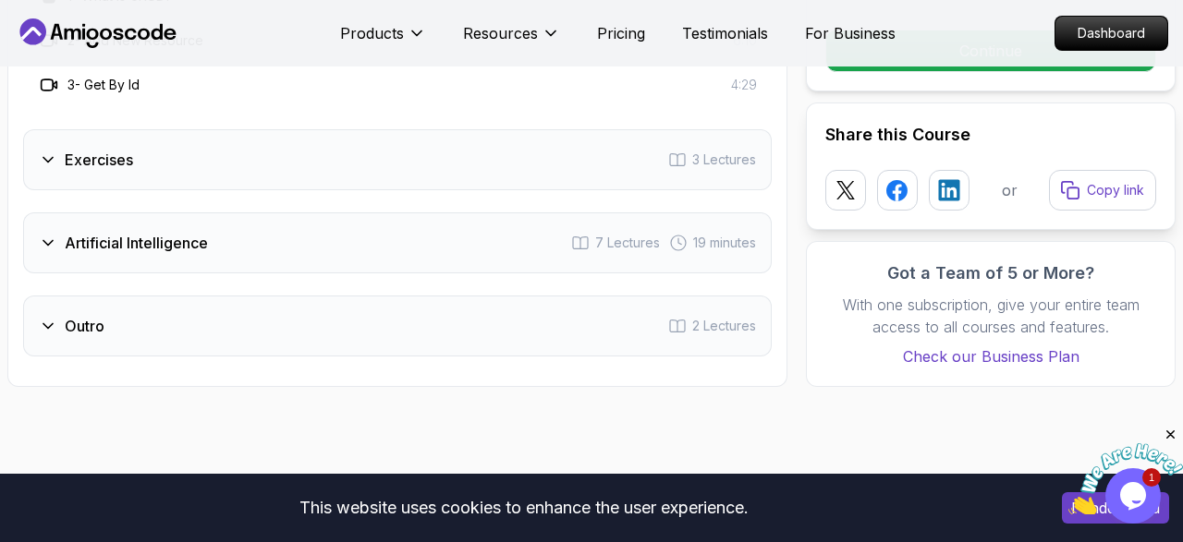
click at [56, 149] on div "Exercises" at bounding box center [86, 160] width 94 height 22
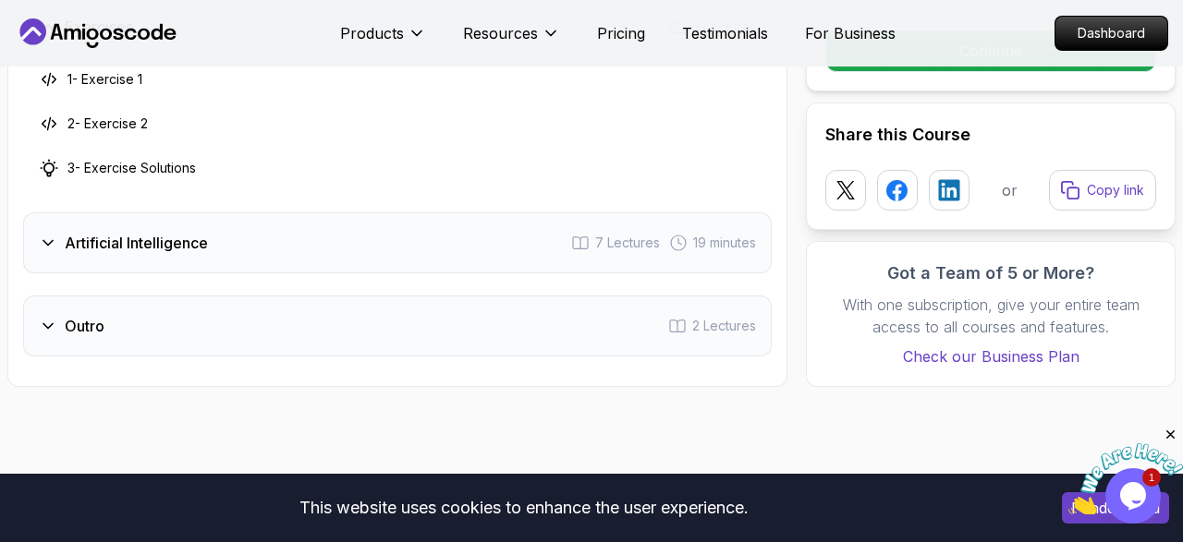
click at [49, 219] on div "Artificial Intelligence 7 Lectures 19 minutes" at bounding box center [397, 243] width 749 height 61
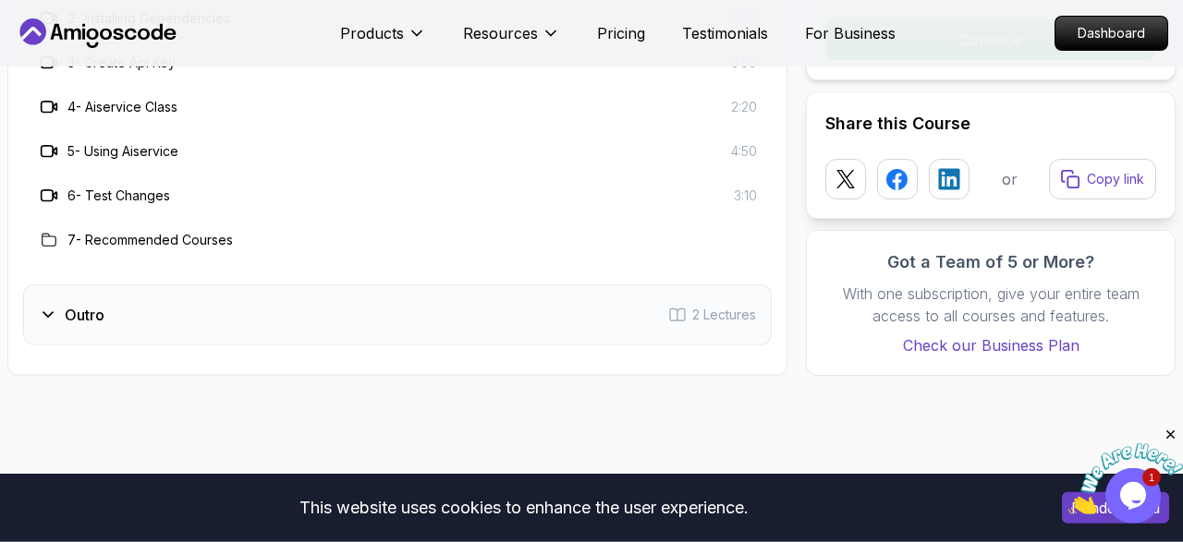
scroll to position [3460, 0]
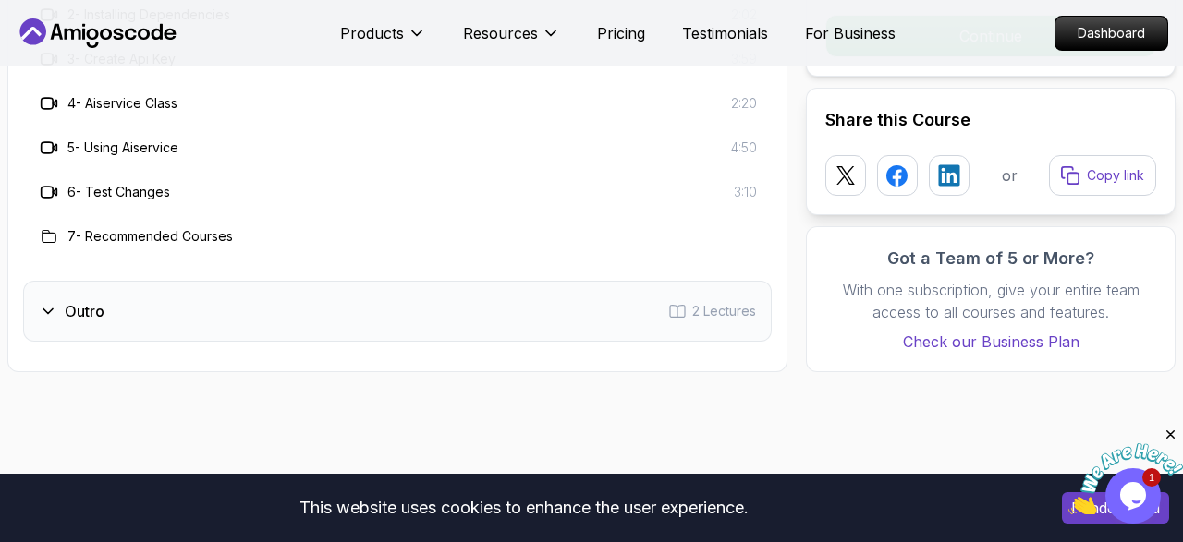
click at [53, 319] on div "Outro 2 Lectures" at bounding box center [397, 311] width 749 height 61
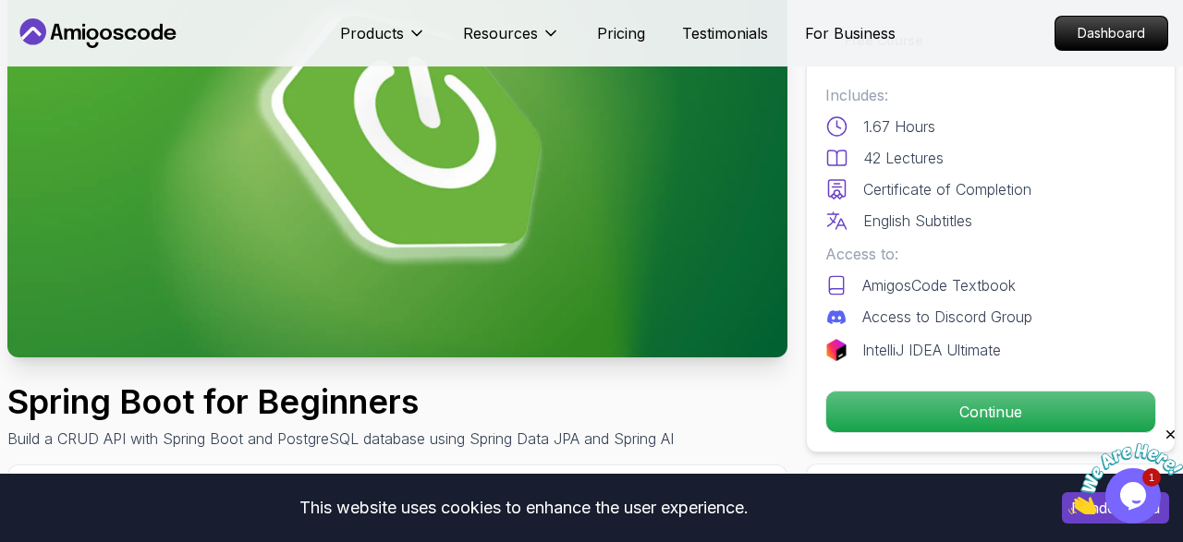
scroll to position [0, 0]
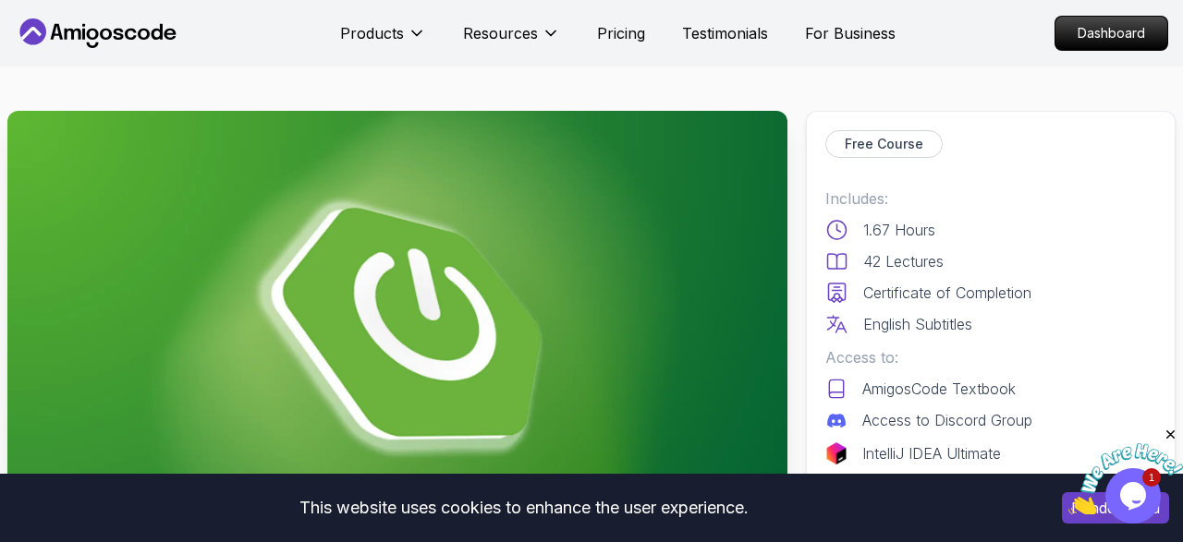
click at [133, 32] on icon at bounding box center [98, 33] width 166 height 30
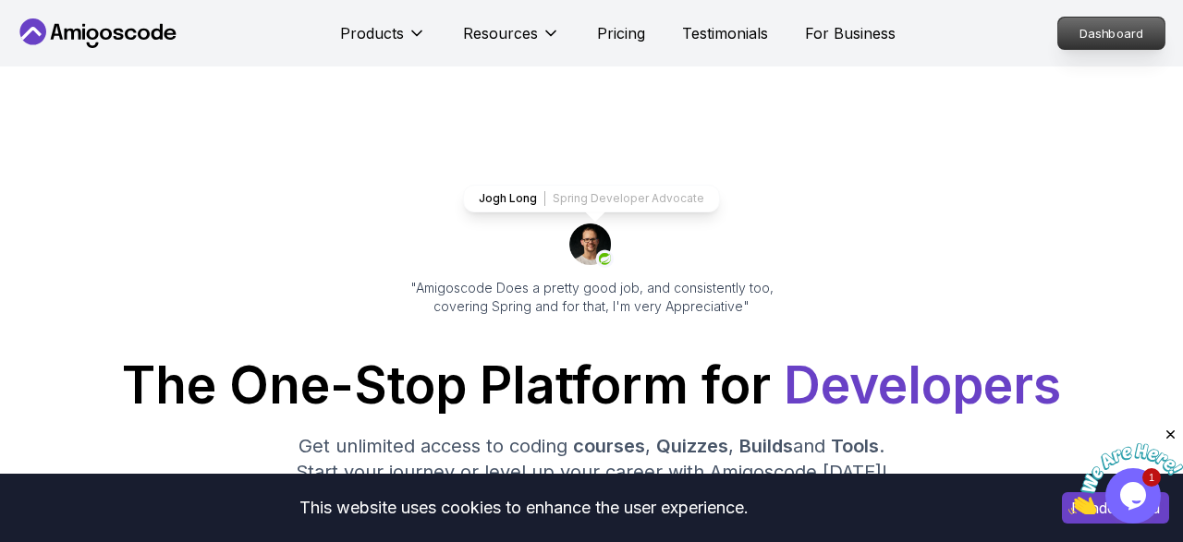
click at [1137, 38] on p "Dashboard" at bounding box center [1111, 33] width 106 height 31
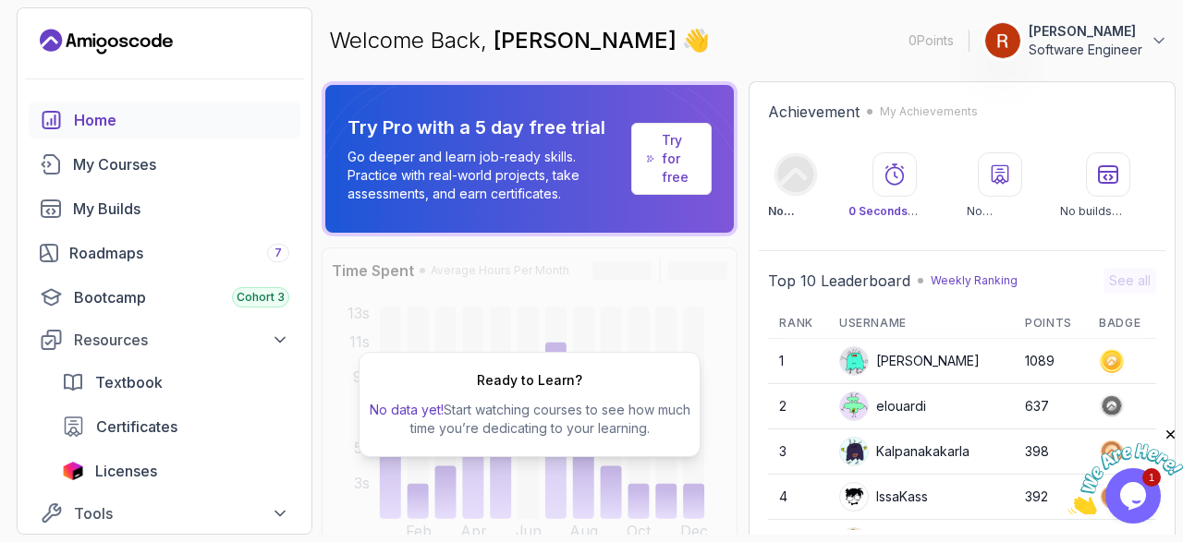
click at [1100, 39] on p "[PERSON_NAME]" at bounding box center [1086, 31] width 114 height 18
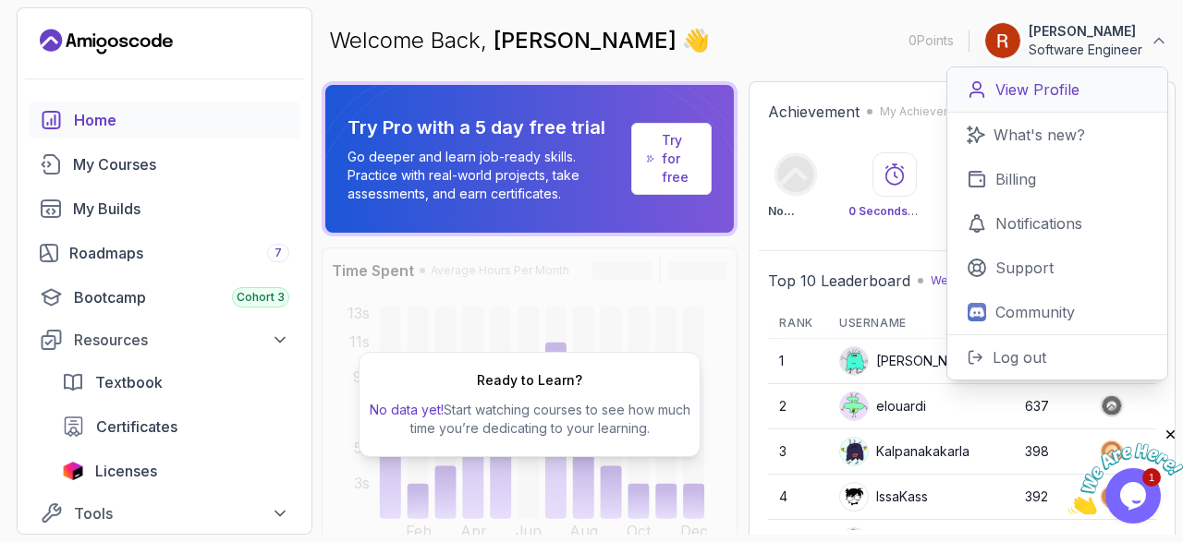
click at [1047, 93] on p "View Profile" at bounding box center [1037, 90] width 84 height 22
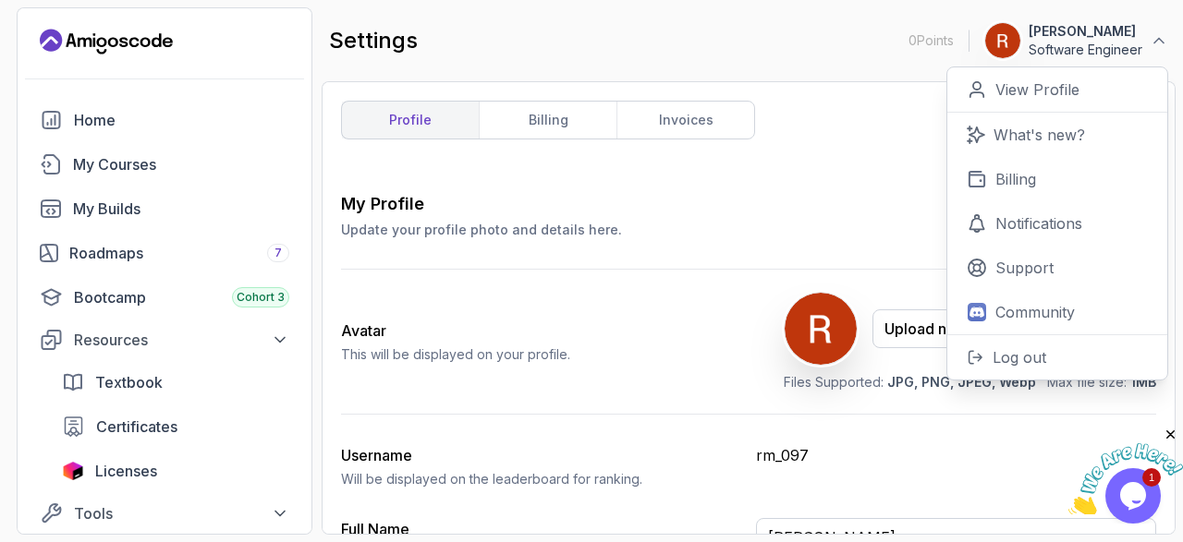
click at [816, 208] on div "My Profile Update your profile photo and details here. Save" at bounding box center [748, 215] width 815 height 48
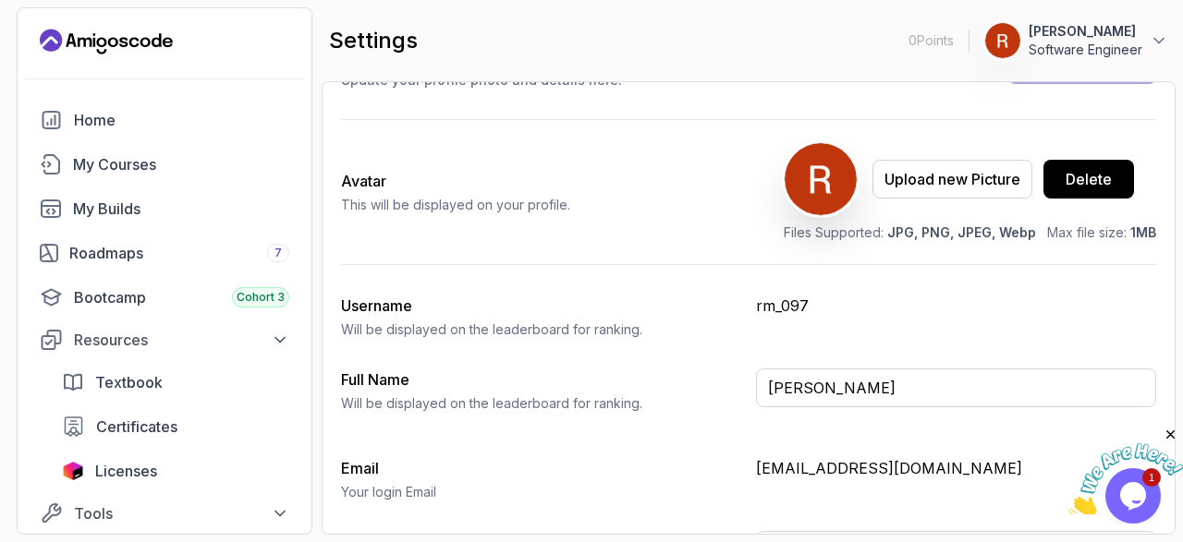
scroll to position [202, 0]
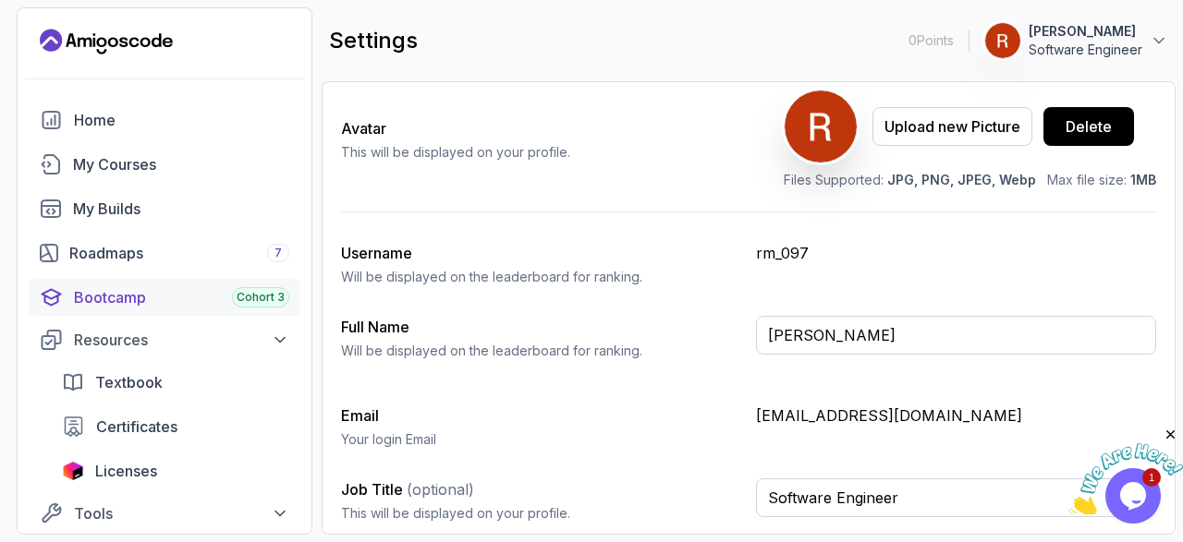
click at [158, 293] on div "Bootcamp Cohort 3" at bounding box center [181, 297] width 215 height 22
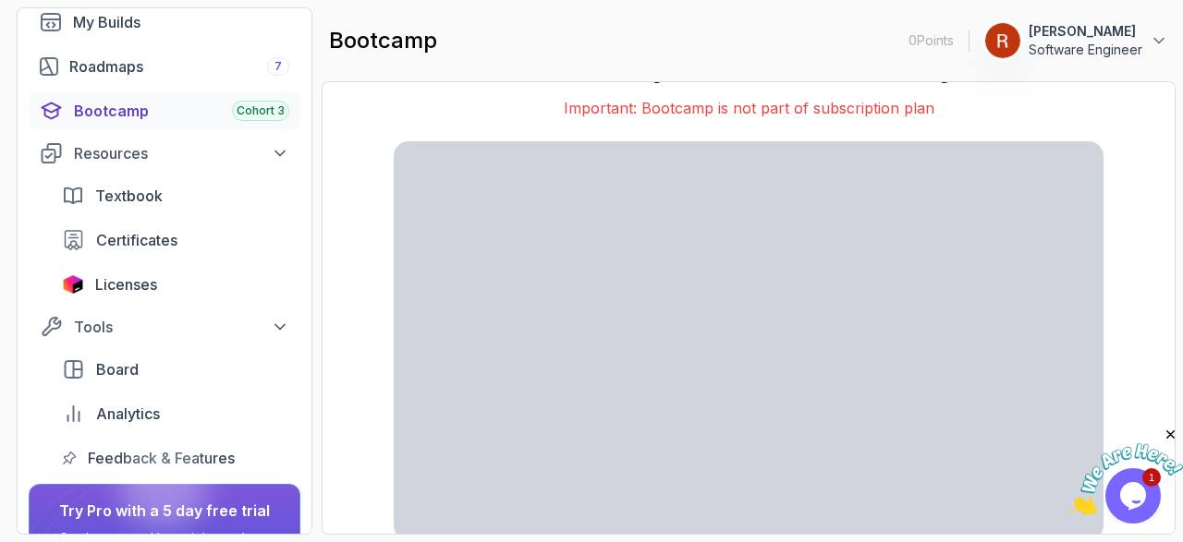
scroll to position [337, 0]
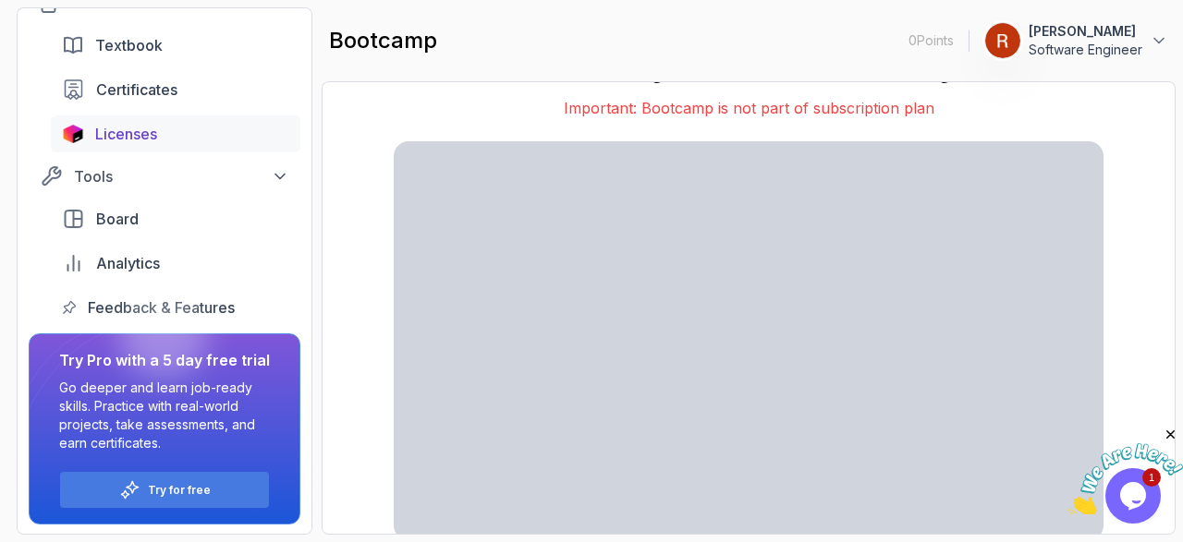
click at [177, 130] on div "Licenses" at bounding box center [192, 134] width 194 height 22
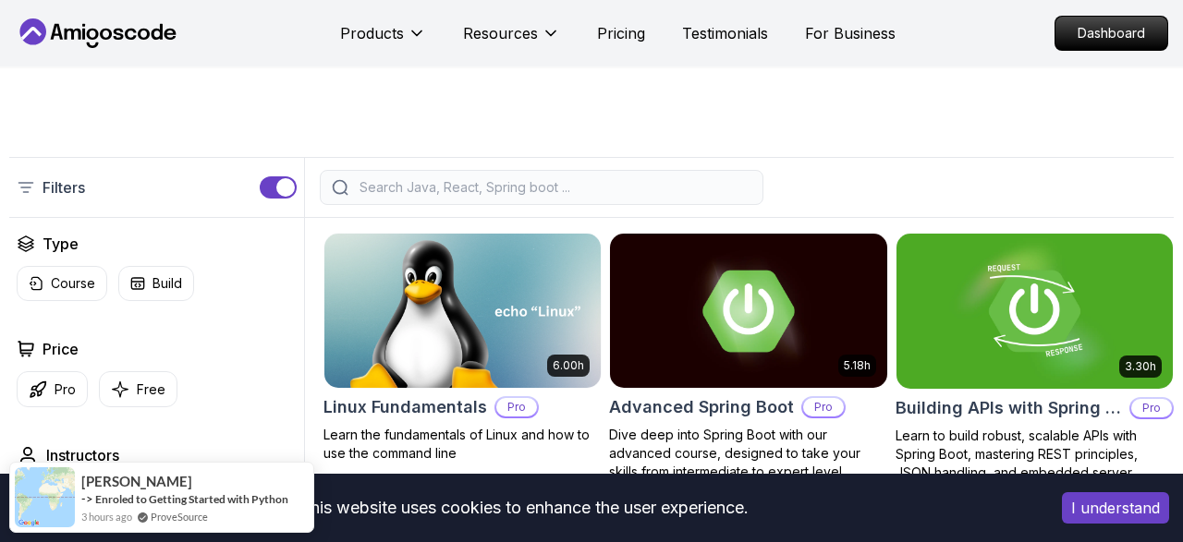
scroll to position [481, 0]
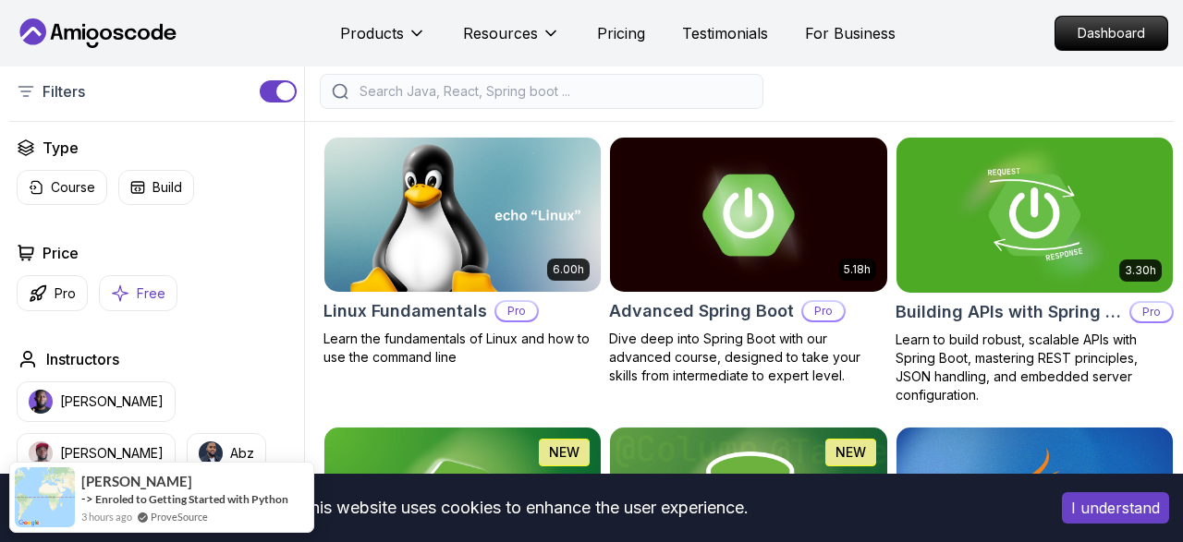
click at [144, 295] on p "Free" at bounding box center [151, 294] width 29 height 18
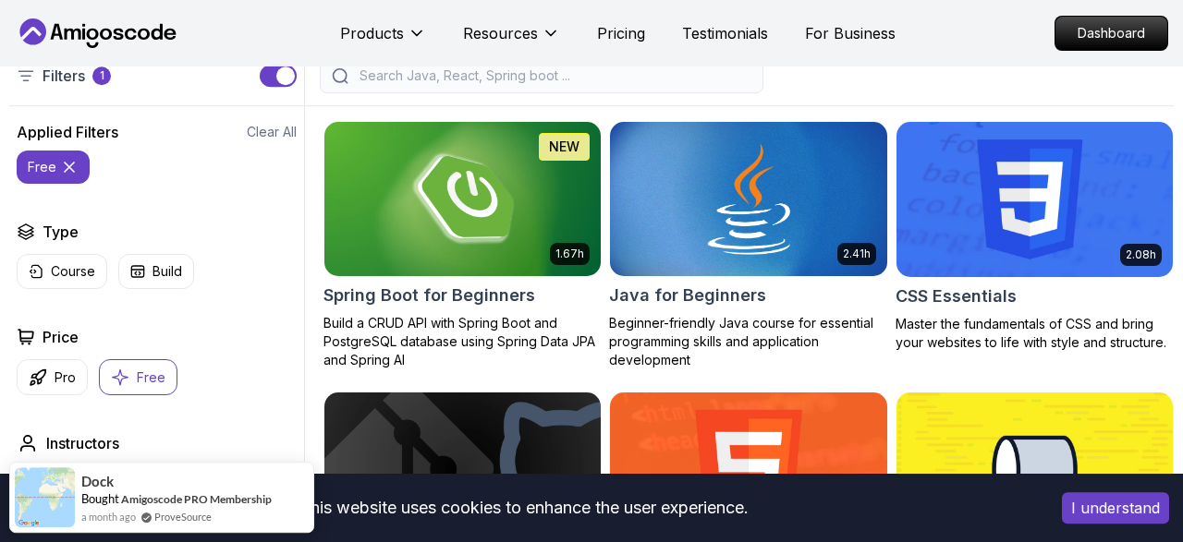
scroll to position [481, 0]
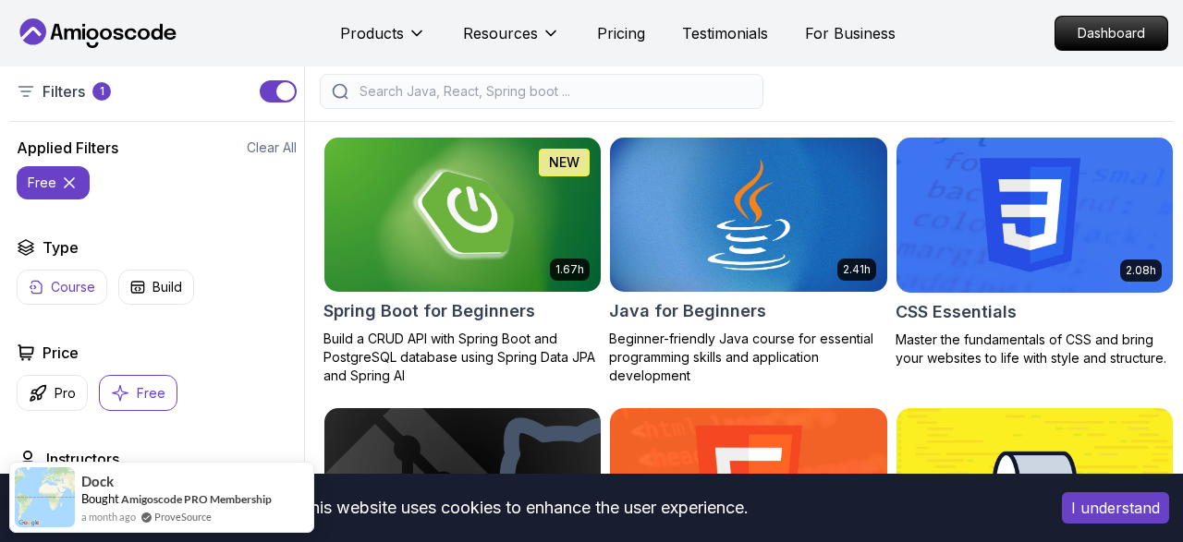
click at [65, 293] on p "Course" at bounding box center [73, 287] width 44 height 18
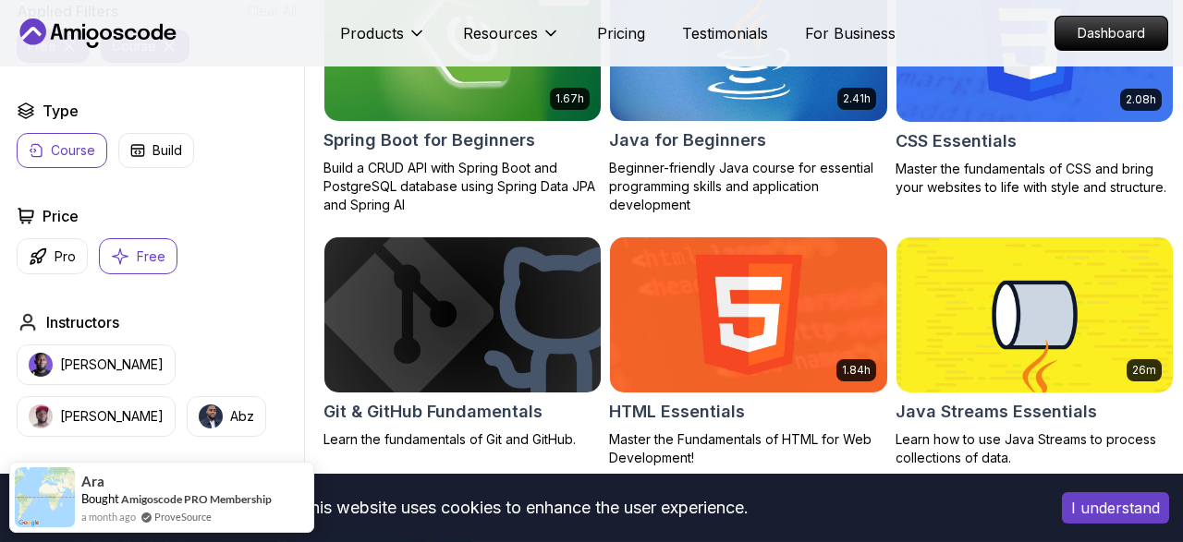
scroll to position [577, 0]
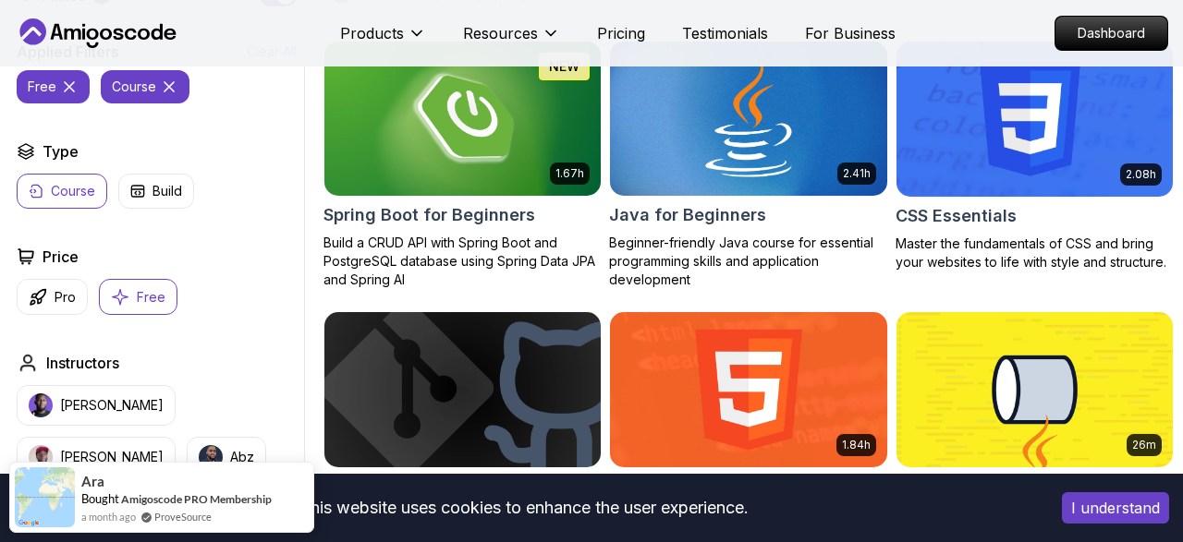
click at [722, 120] on img at bounding box center [748, 119] width 290 height 163
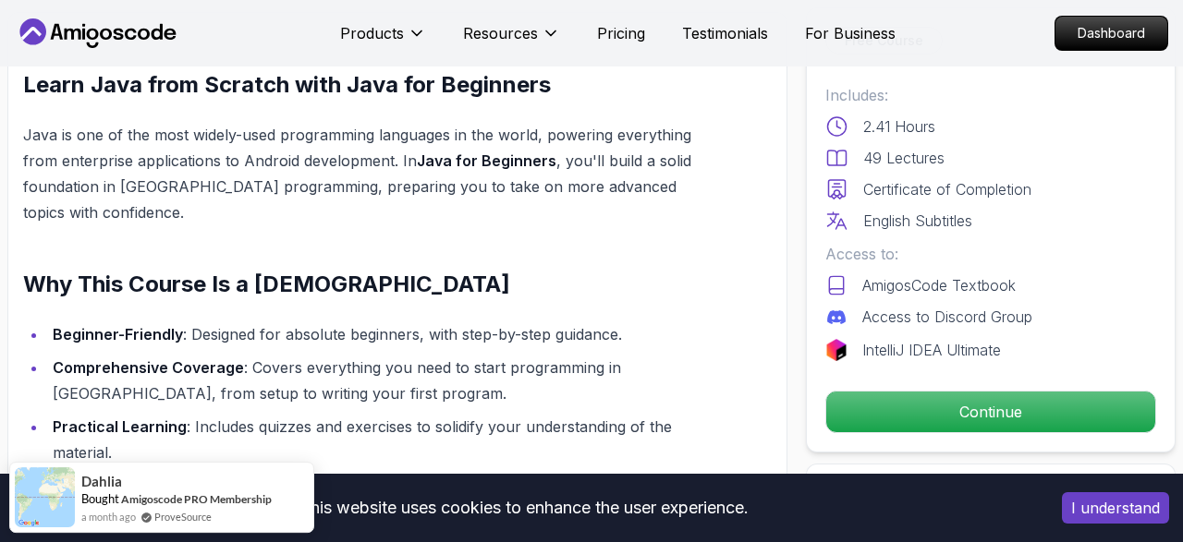
scroll to position [1538, 0]
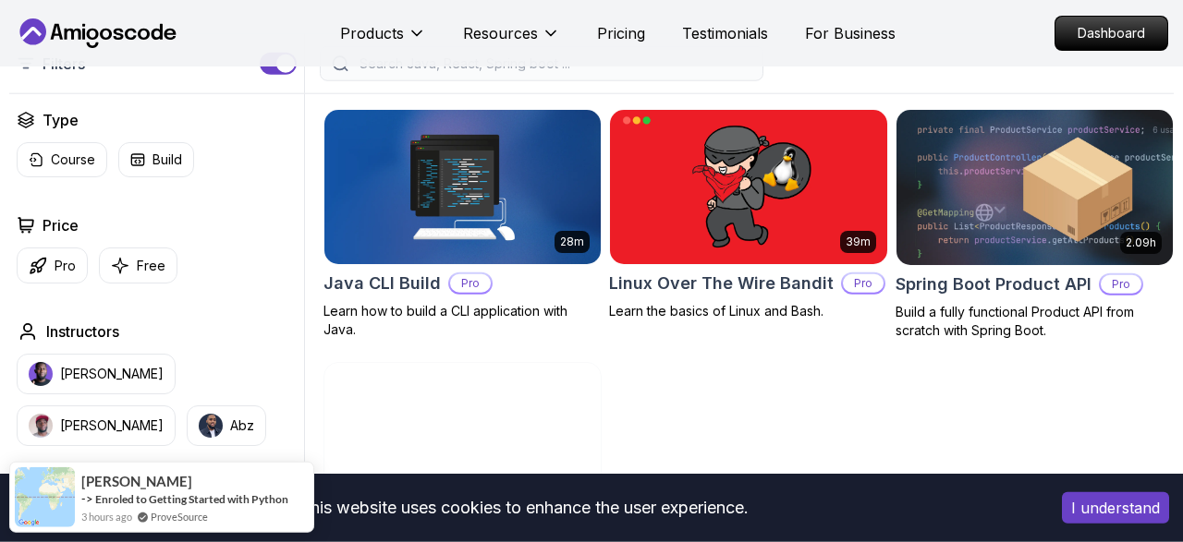
scroll to position [481, 0]
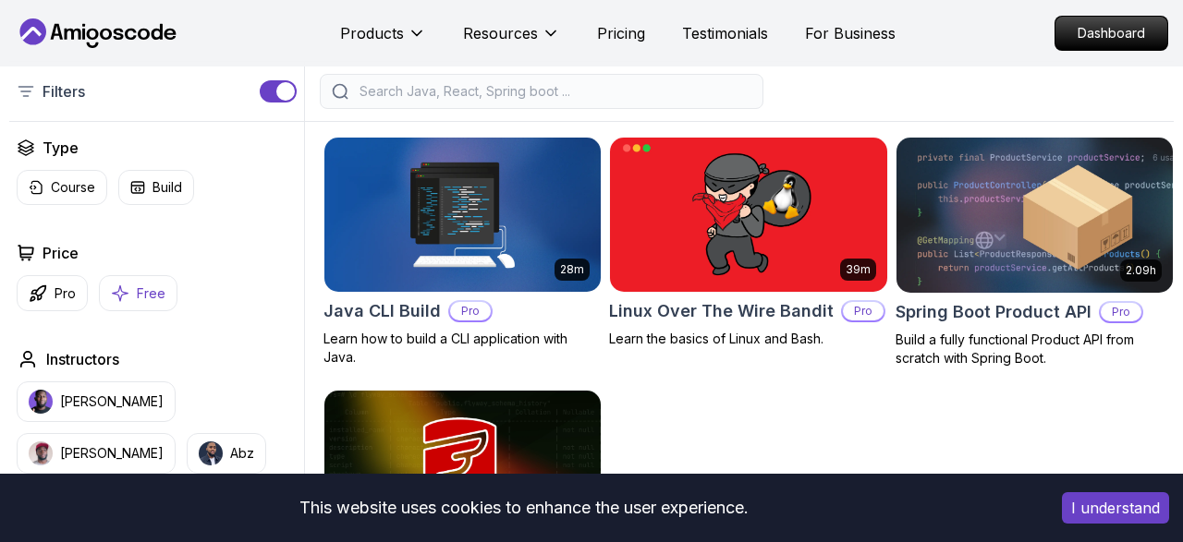
click at [141, 289] on p "Free" at bounding box center [151, 294] width 29 height 18
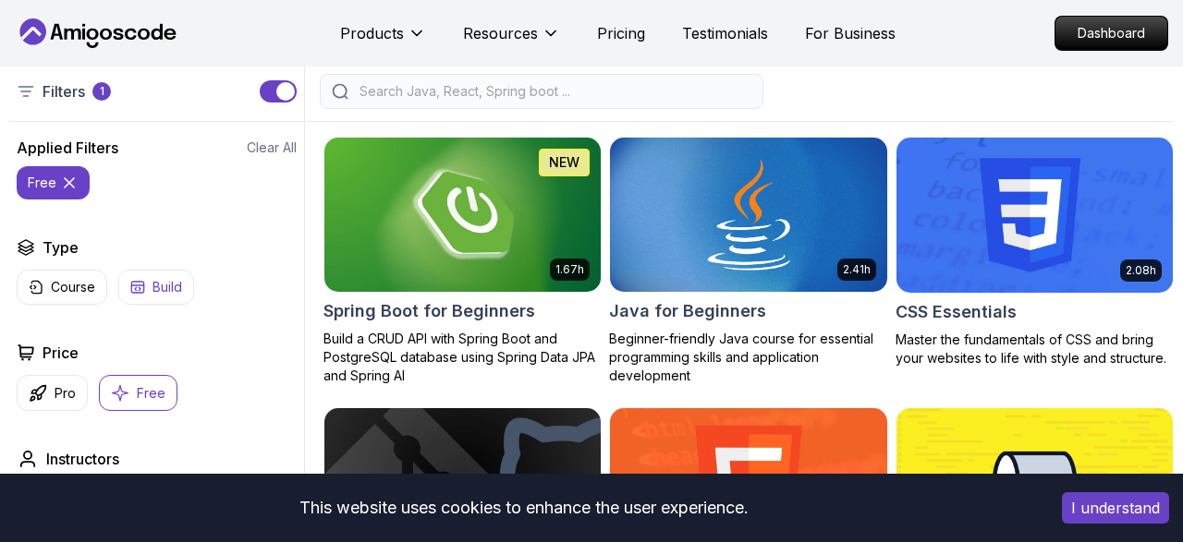
click at [154, 282] on p "Build" at bounding box center [167, 287] width 30 height 18
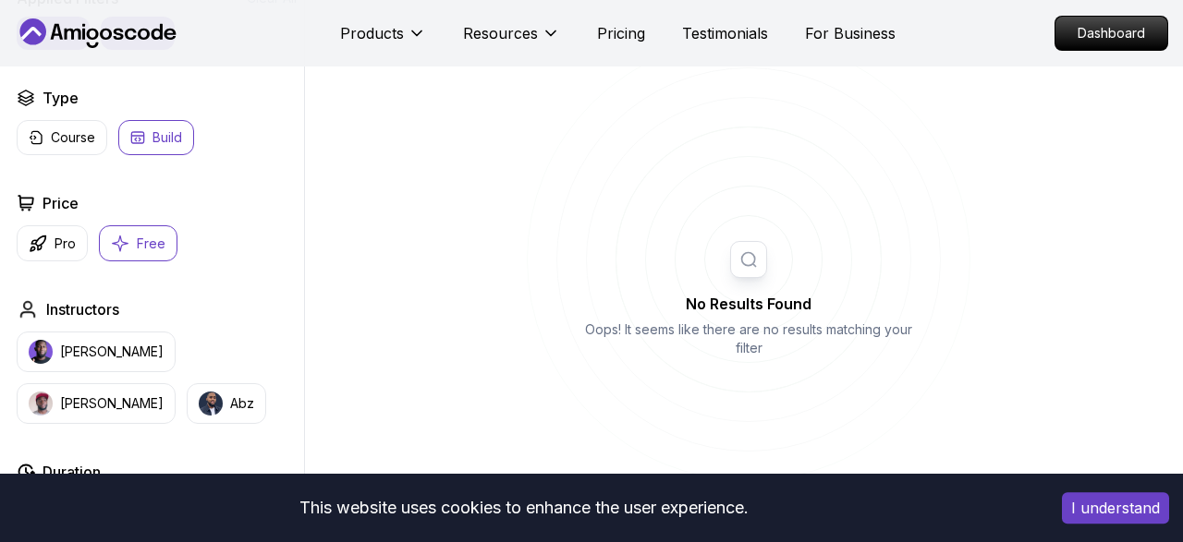
scroll to position [673, 0]
